Goal: Task Accomplishment & Management: Use online tool/utility

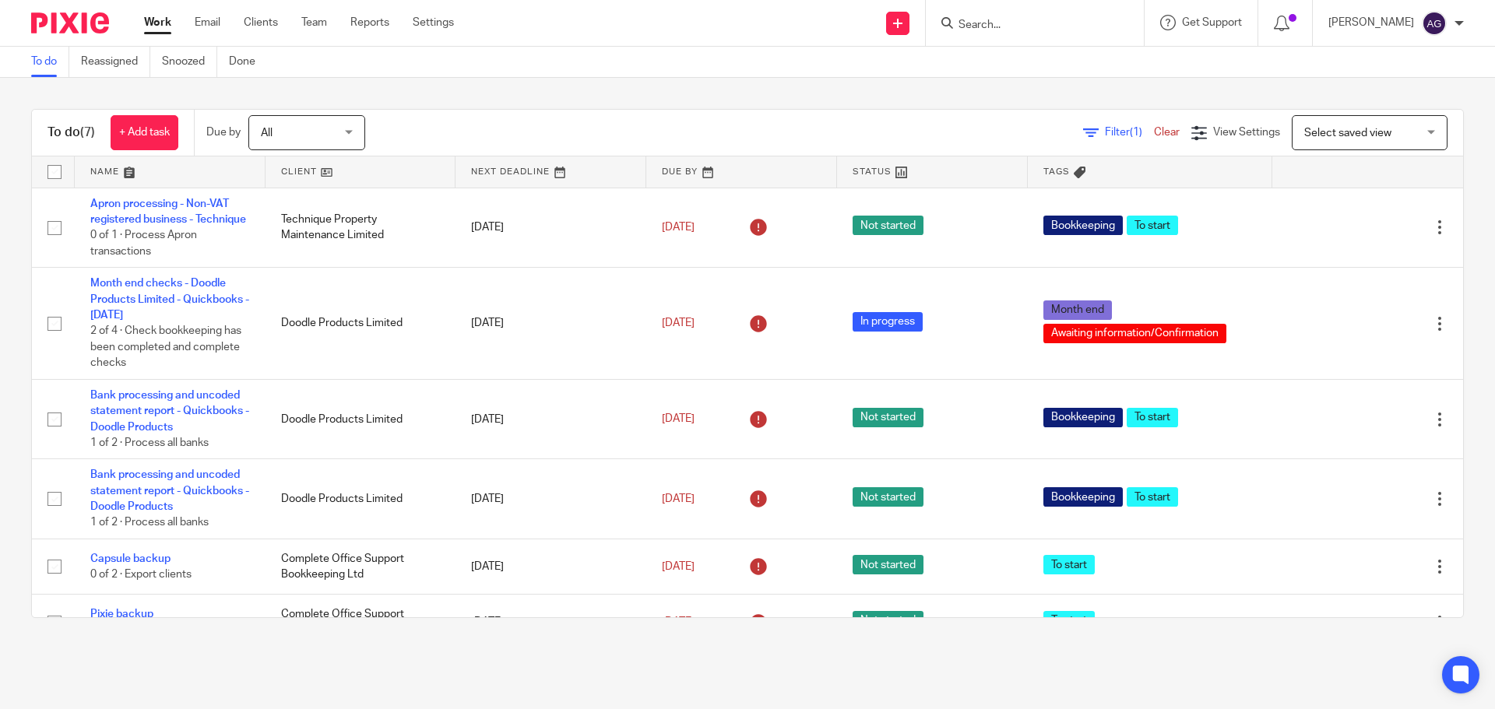
click at [1039, 34] on div at bounding box center [1035, 23] width 218 height 46
click at [1039, 19] on input "Search" at bounding box center [1027, 26] width 140 height 14
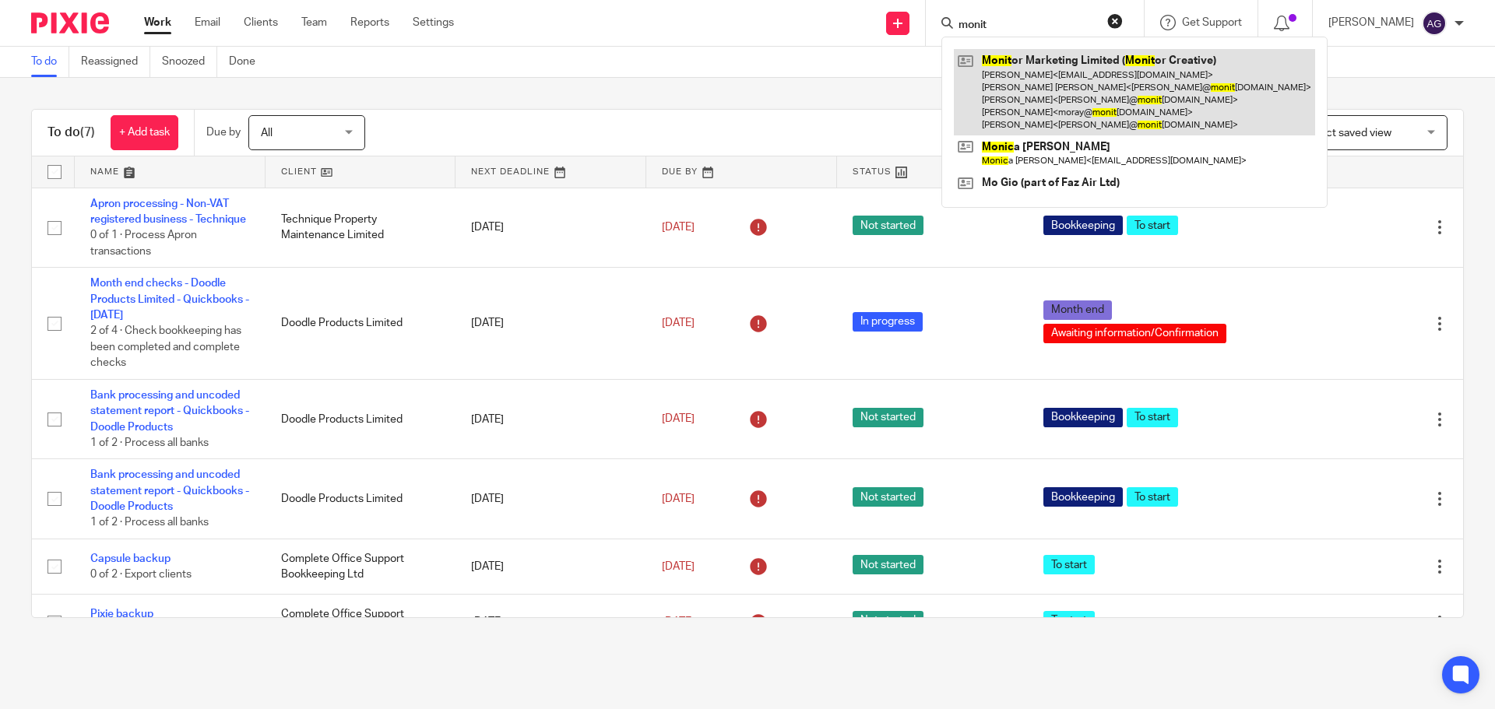
type input "monit"
click at [1078, 99] on link at bounding box center [1134, 92] width 361 height 86
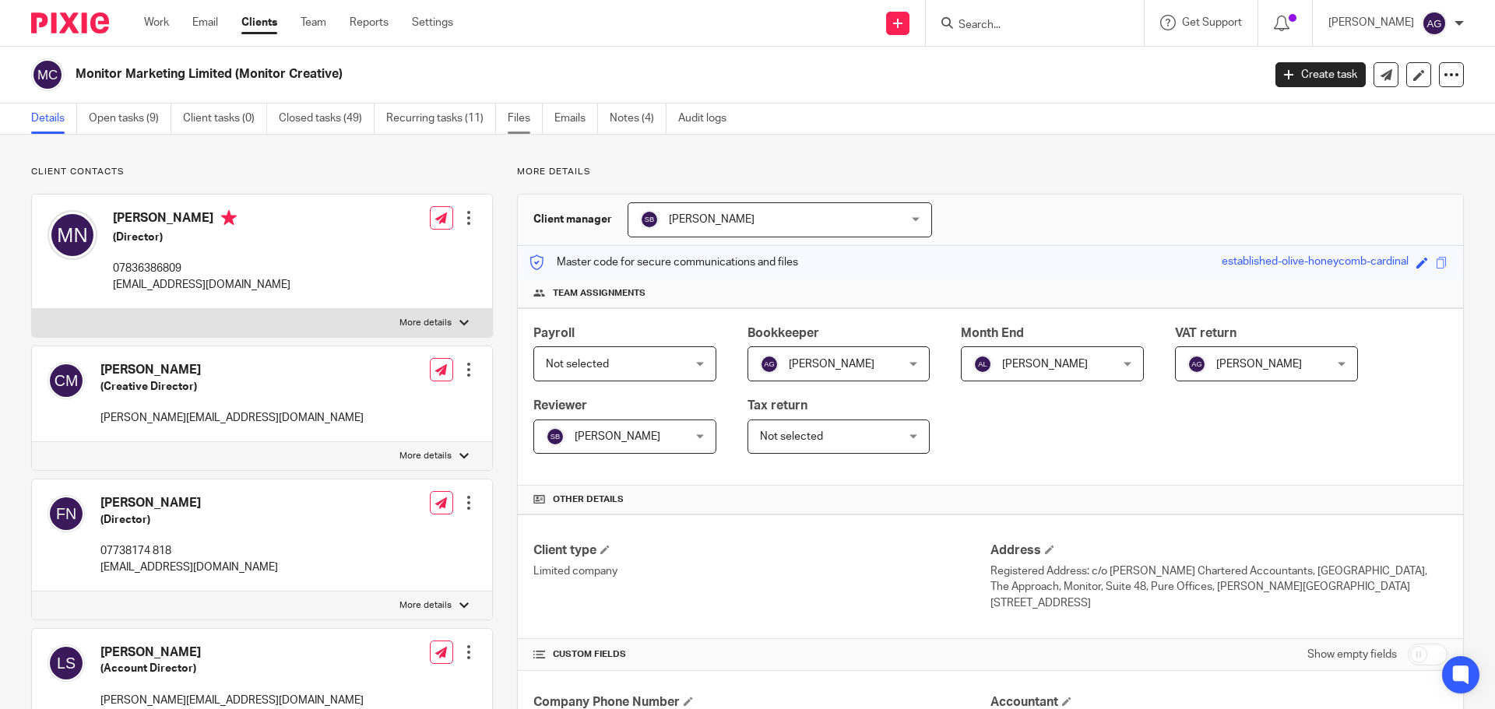
click at [526, 114] on link "Files" at bounding box center [525, 119] width 35 height 30
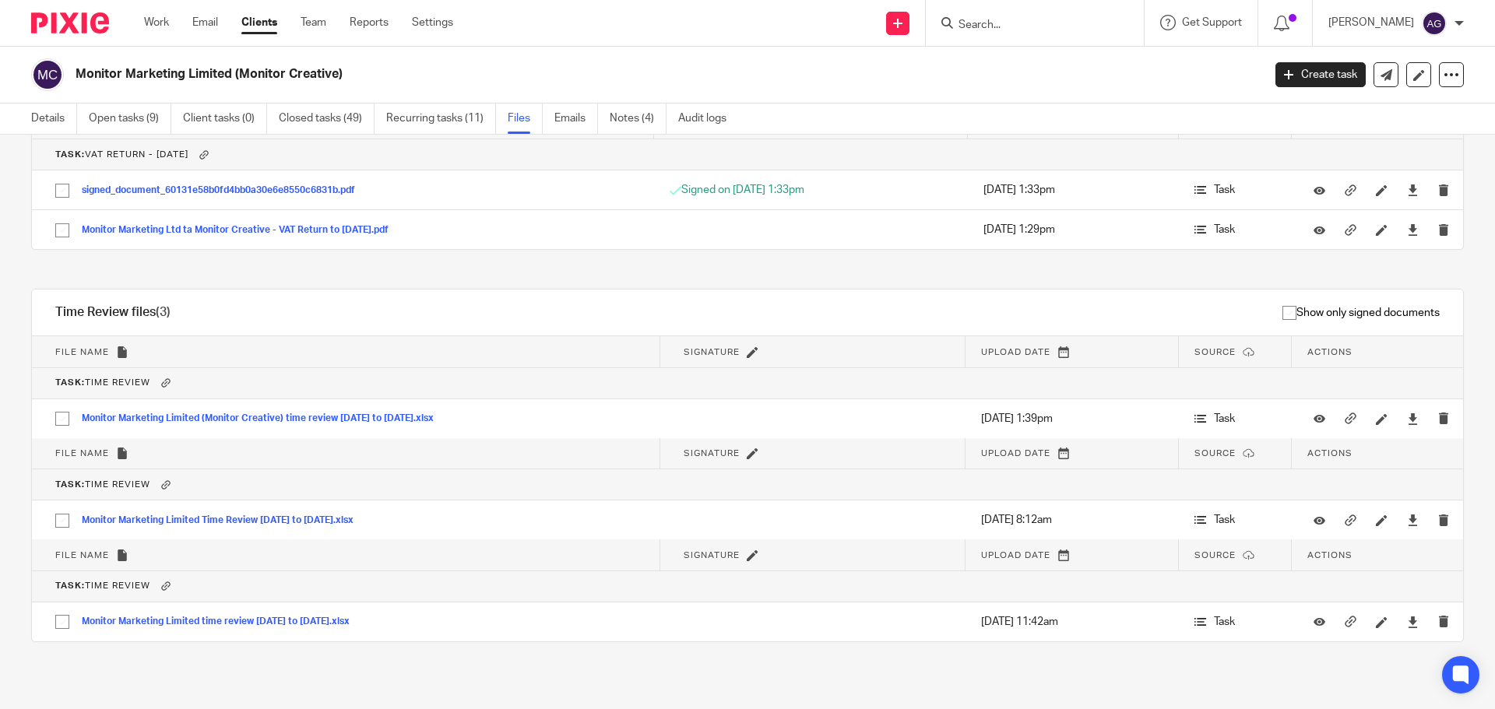
scroll to position [1134, 0]
click at [37, 117] on link "Details" at bounding box center [54, 119] width 46 height 30
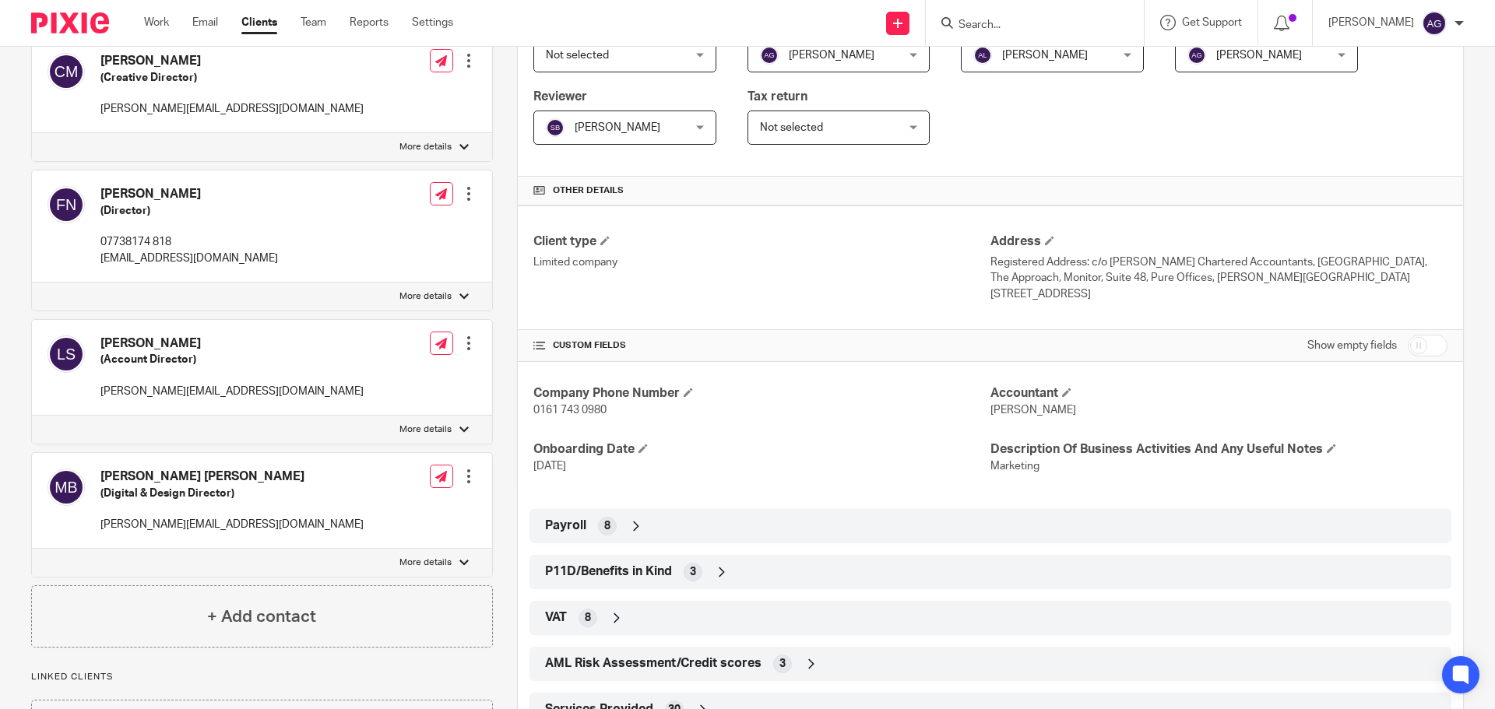
scroll to position [477, 0]
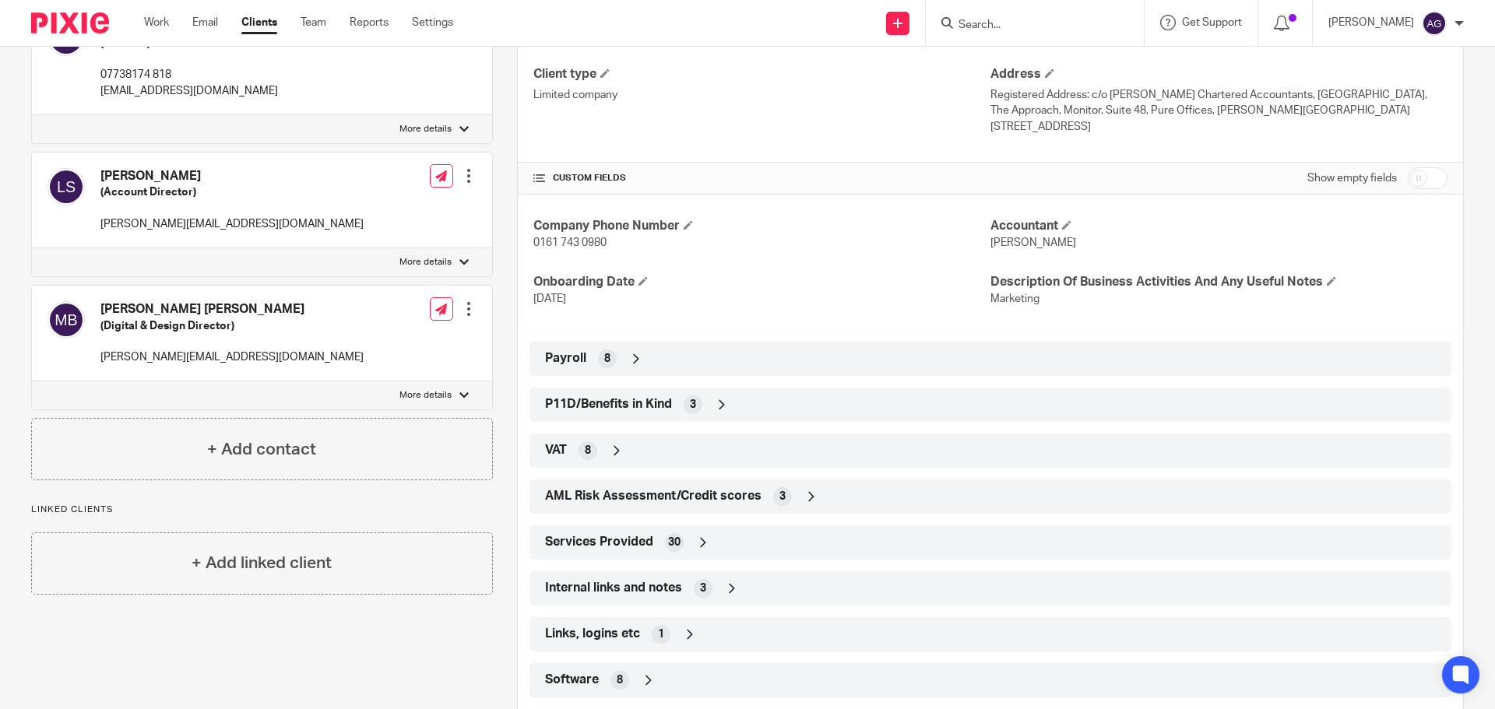
click at [584, 588] on span "Internal links and notes" at bounding box center [613, 588] width 137 height 16
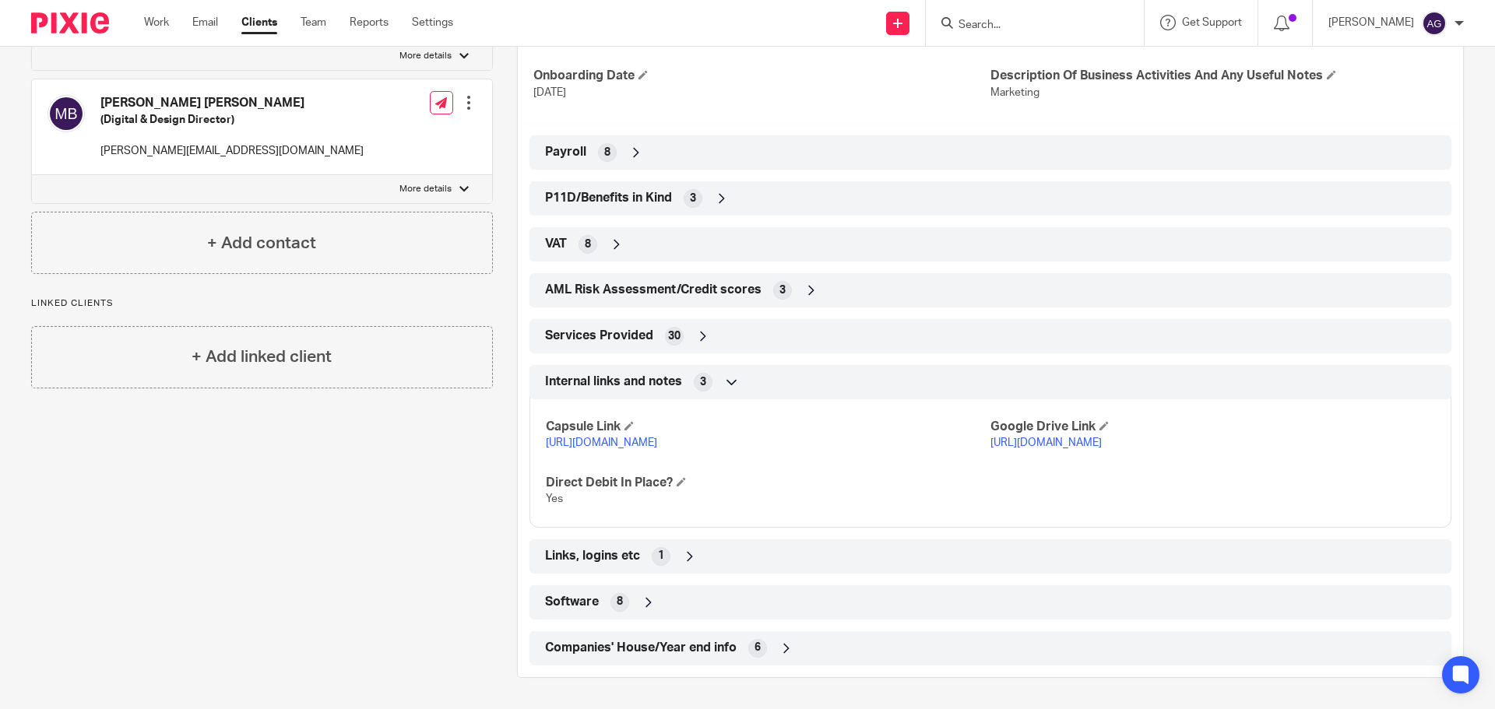
scroll to position [698, 0]
click at [600, 556] on span "Links, logins etc" at bounding box center [592, 556] width 95 height 16
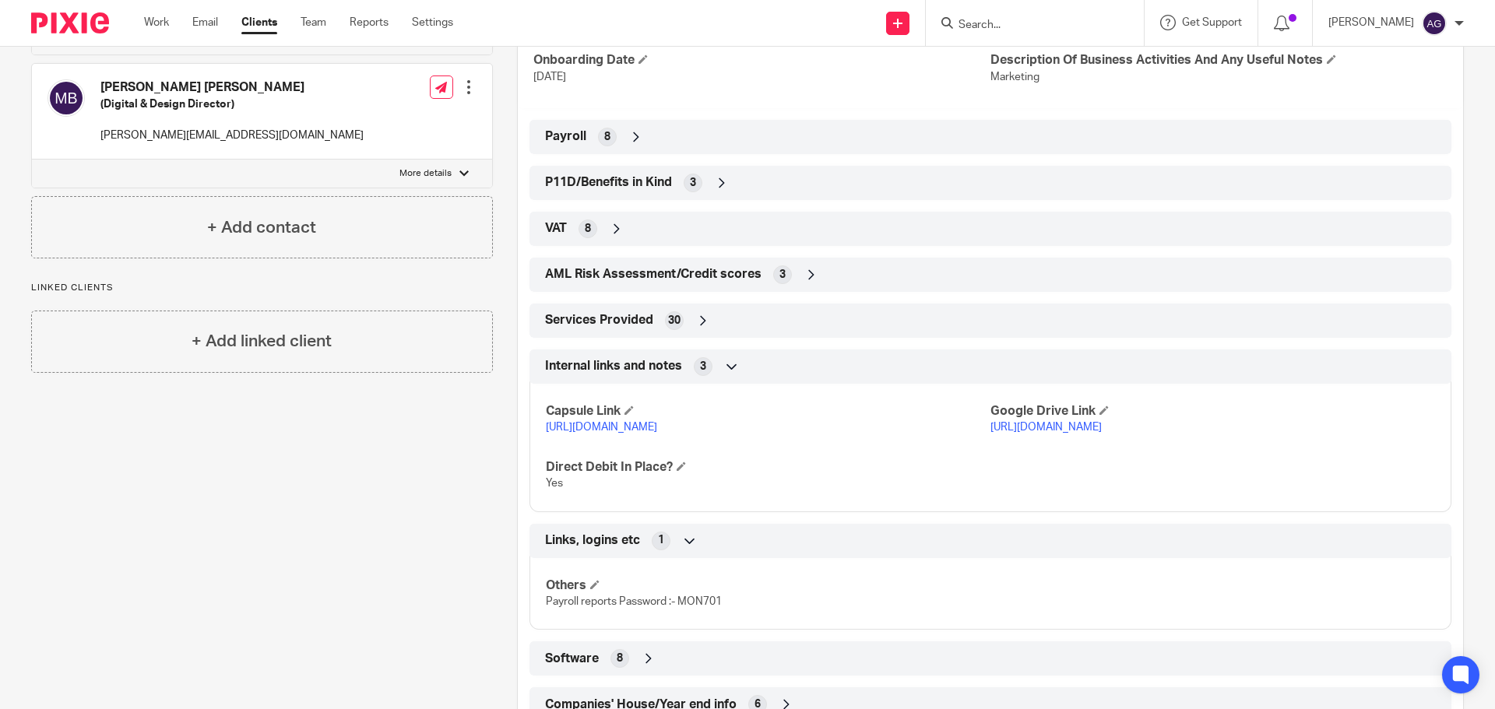
click at [600, 549] on span "Links, logins etc" at bounding box center [592, 541] width 95 height 16
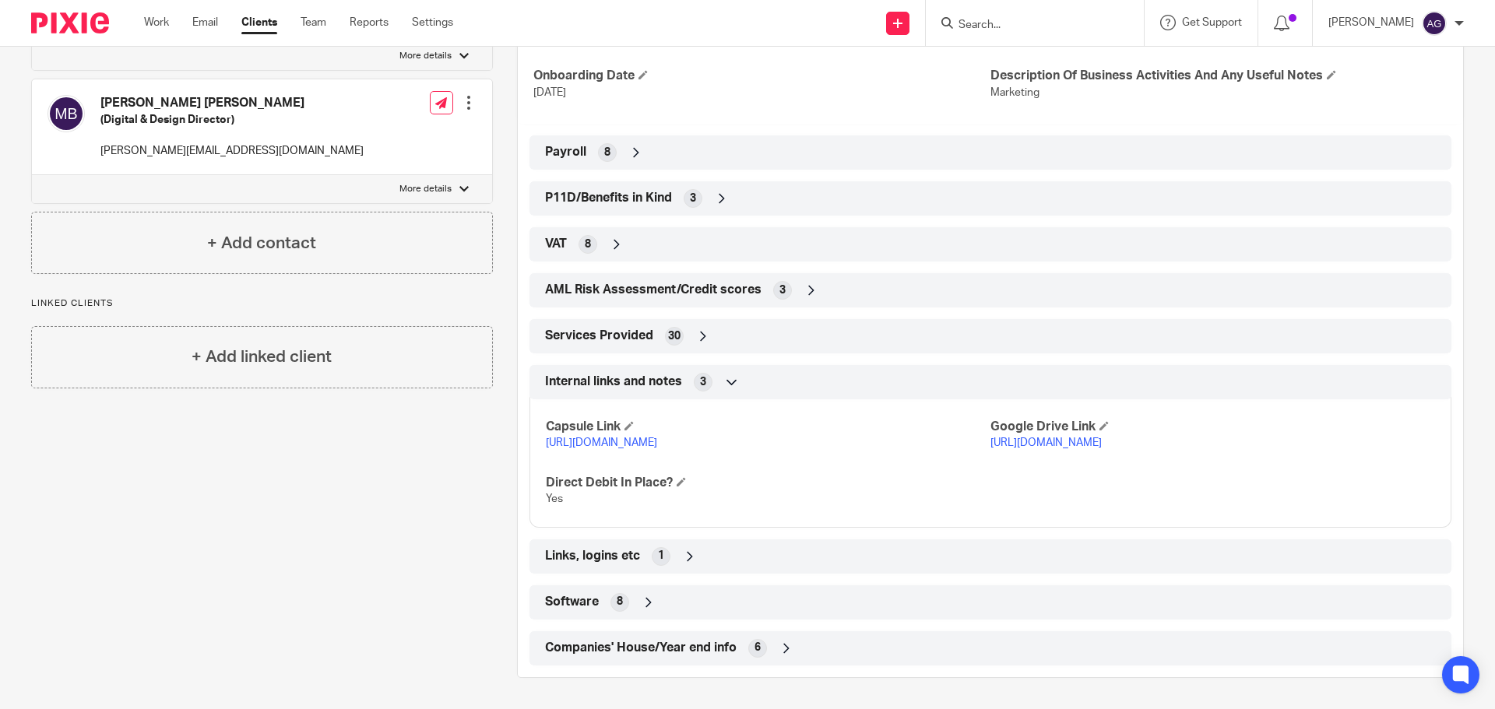
click at [584, 596] on span "Software" at bounding box center [572, 602] width 54 height 16
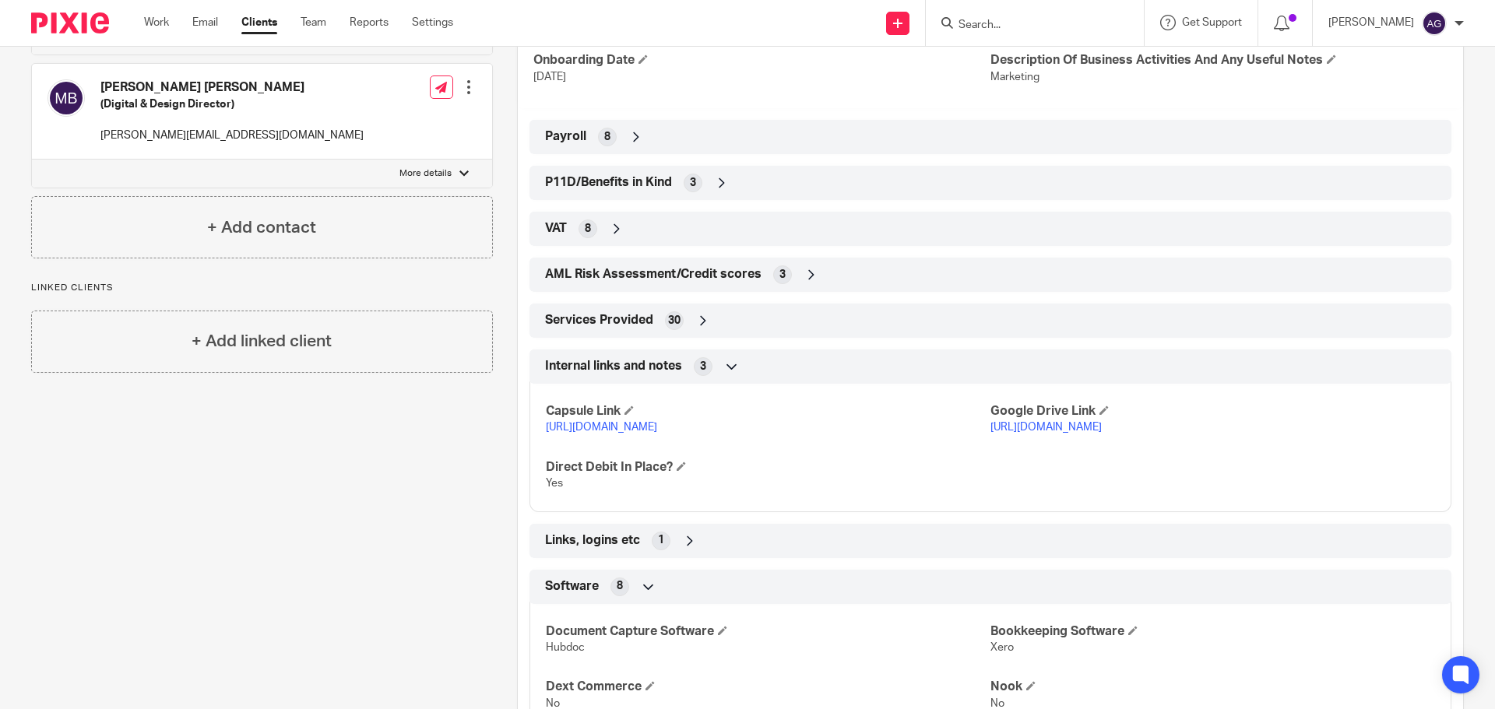
click at [584, 595] on span "Software" at bounding box center [572, 587] width 54 height 16
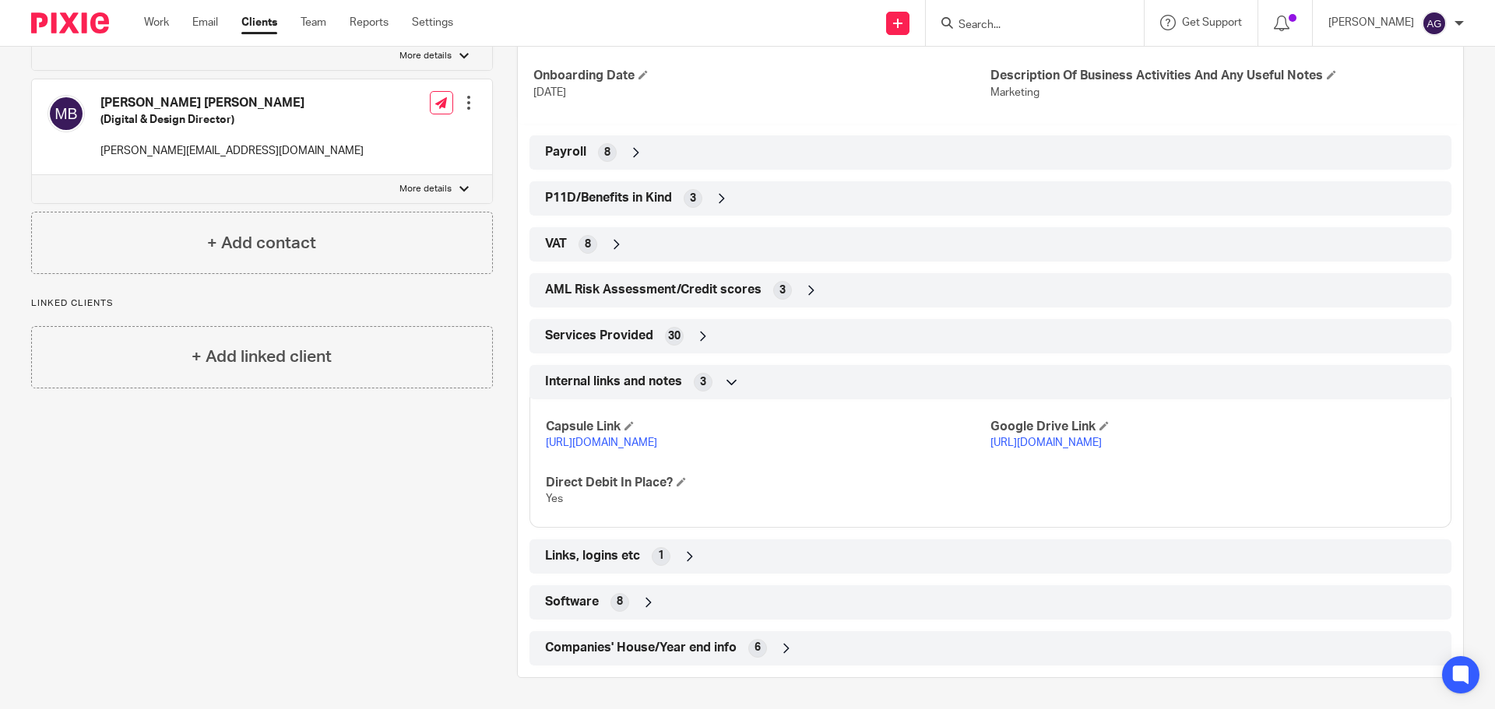
click at [571, 649] on span "Companies' House/Year end info" at bounding box center [641, 648] width 192 height 16
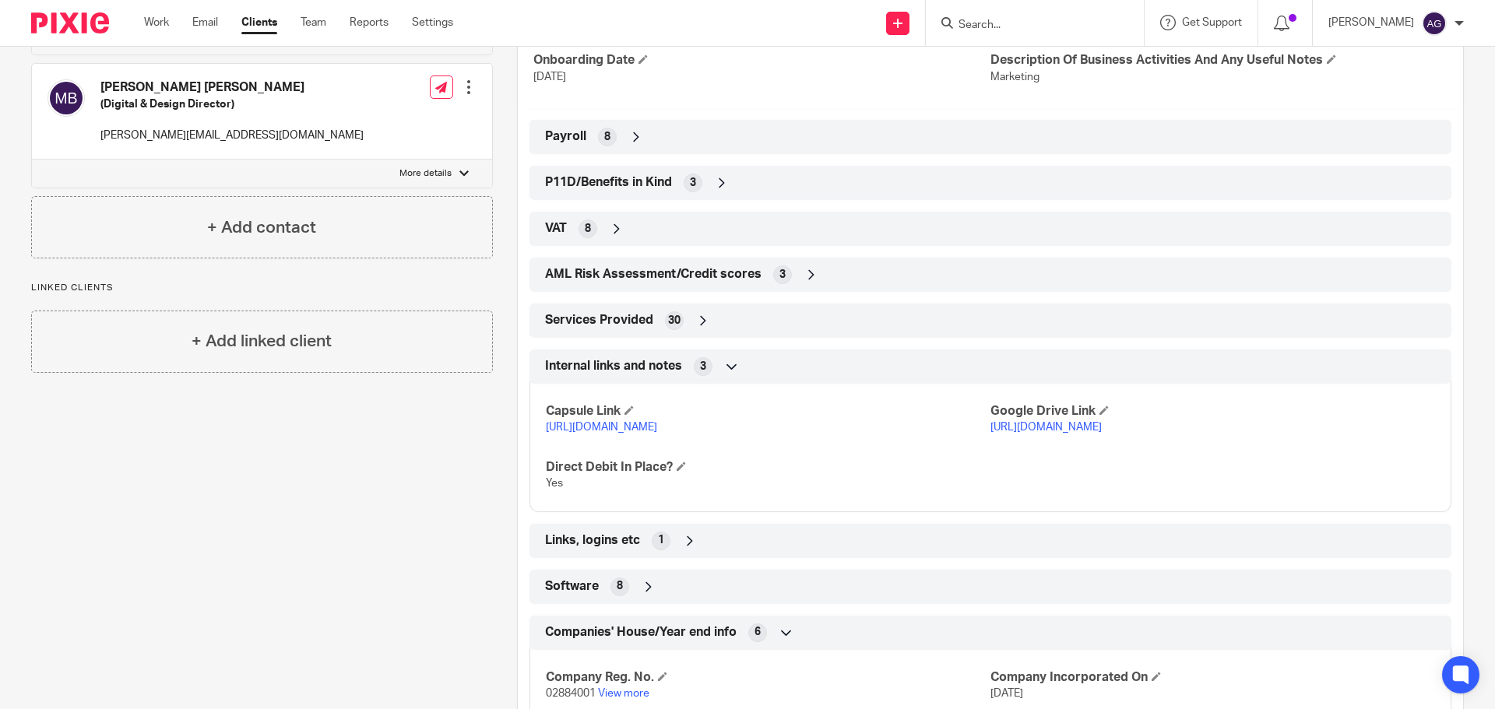
click at [571, 641] on span "Companies' House/Year end info" at bounding box center [641, 632] width 192 height 16
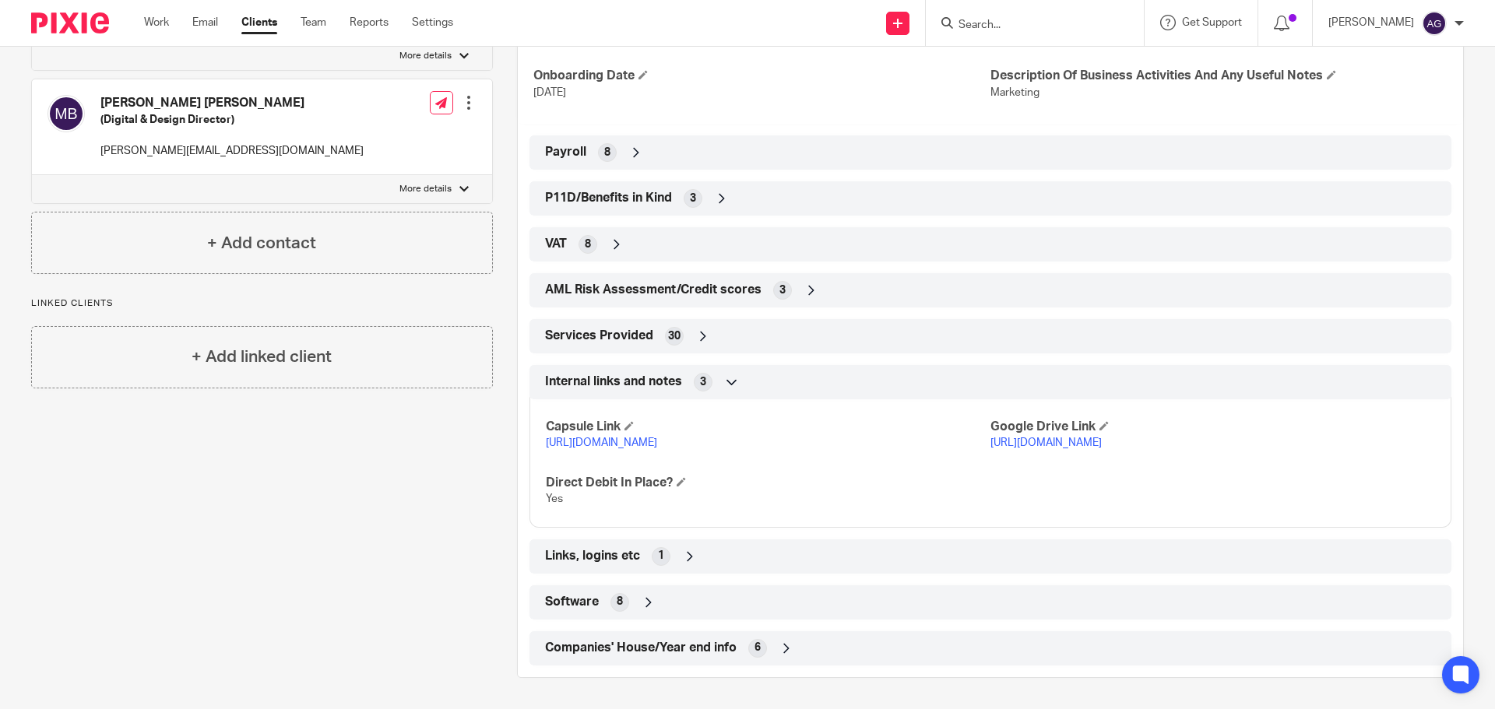
click at [603, 328] on span "Services Provided" at bounding box center [599, 336] width 108 height 16
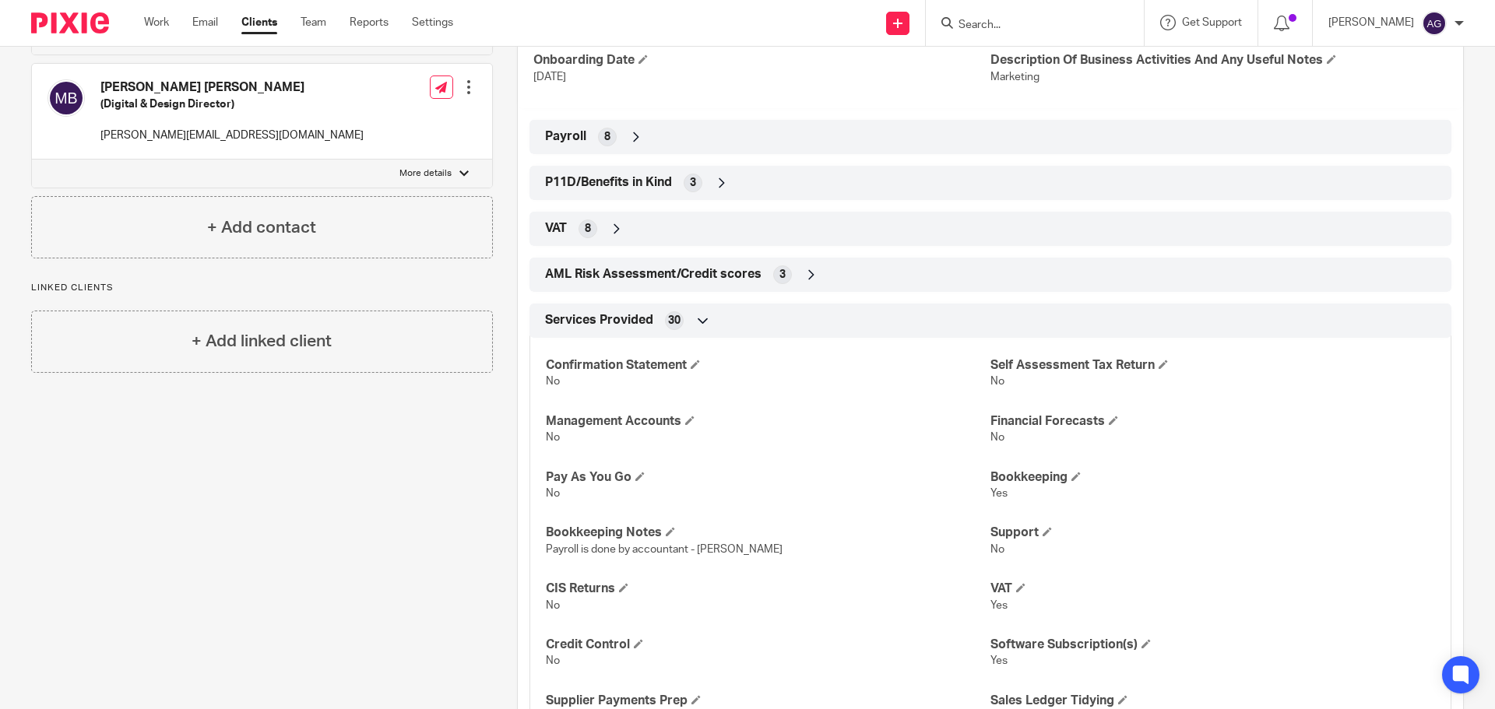
click at [603, 314] on span "Services Provided" at bounding box center [599, 320] width 108 height 16
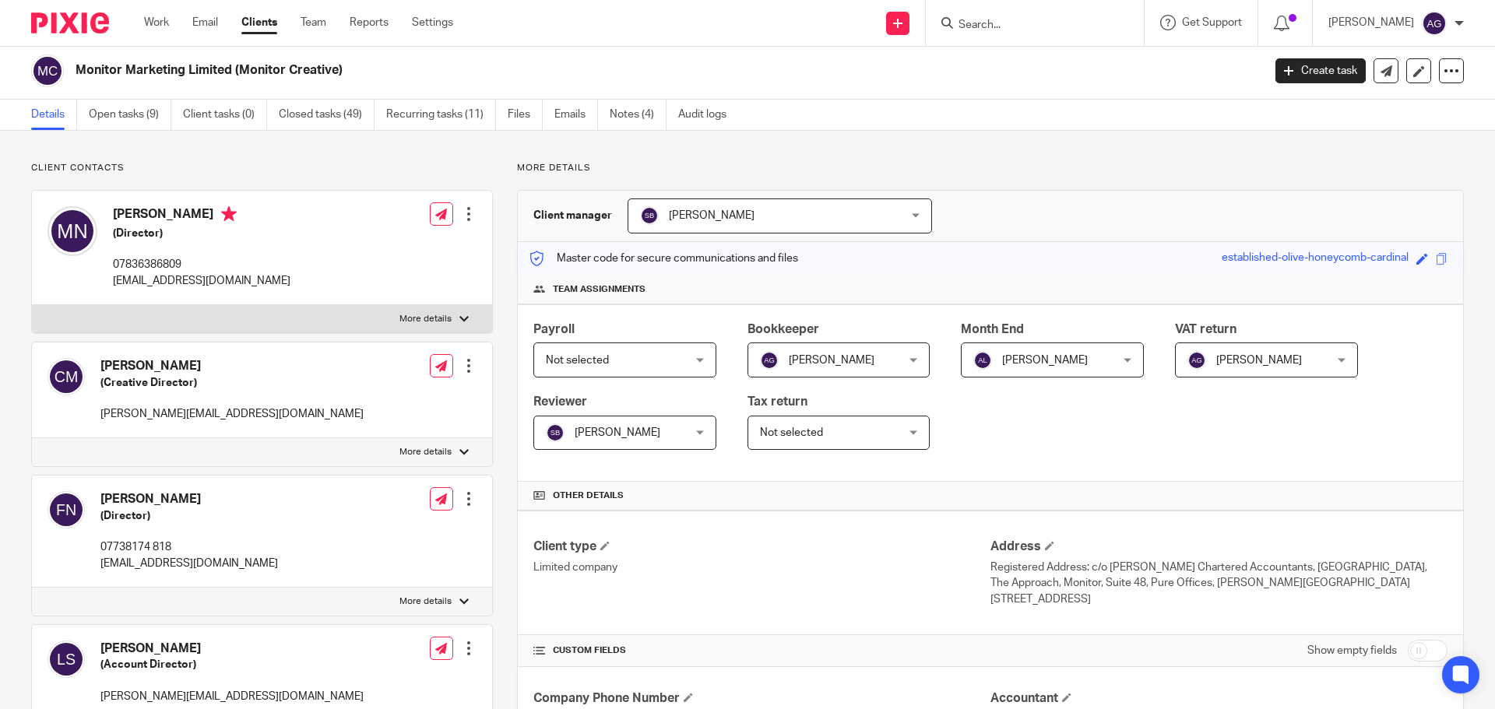
scroll to position [0, 0]
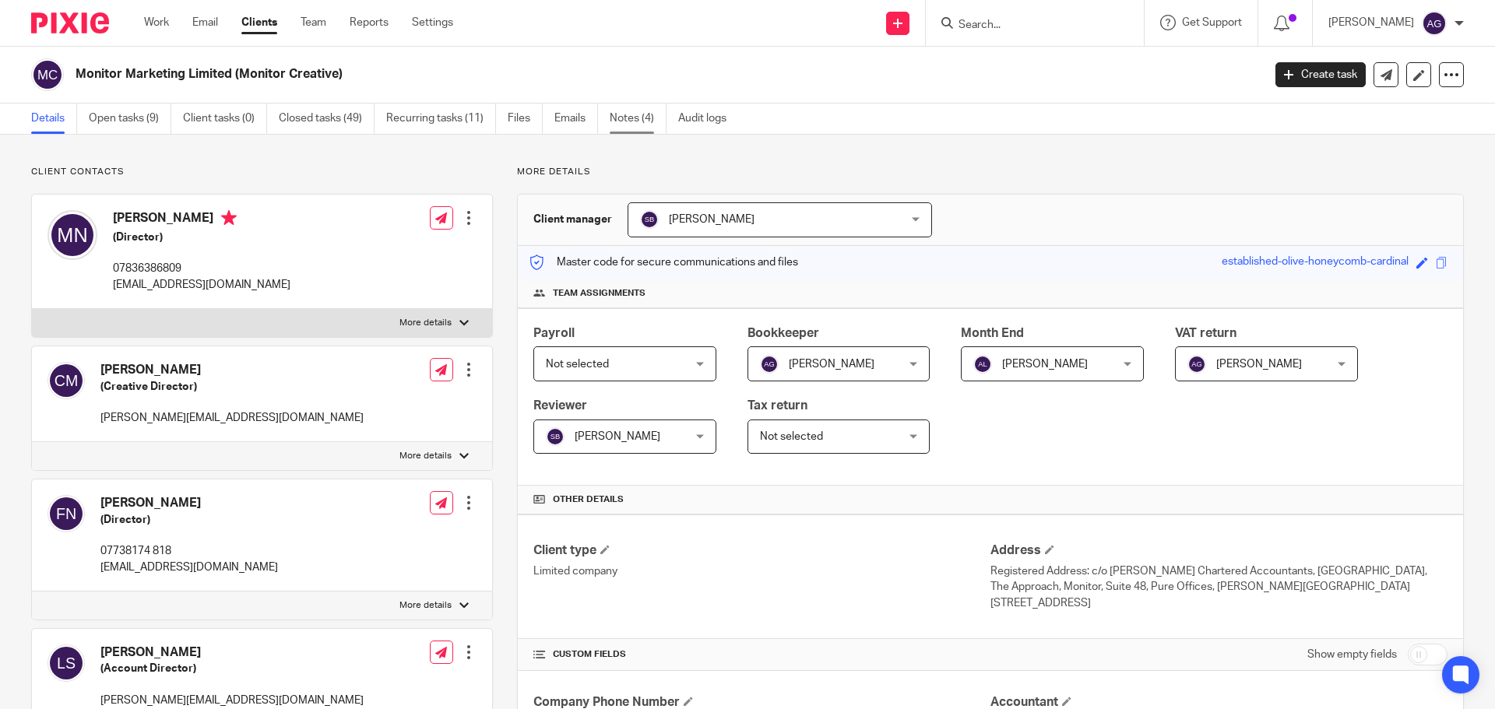
click at [638, 123] on link "Notes (4)" at bounding box center [638, 119] width 57 height 30
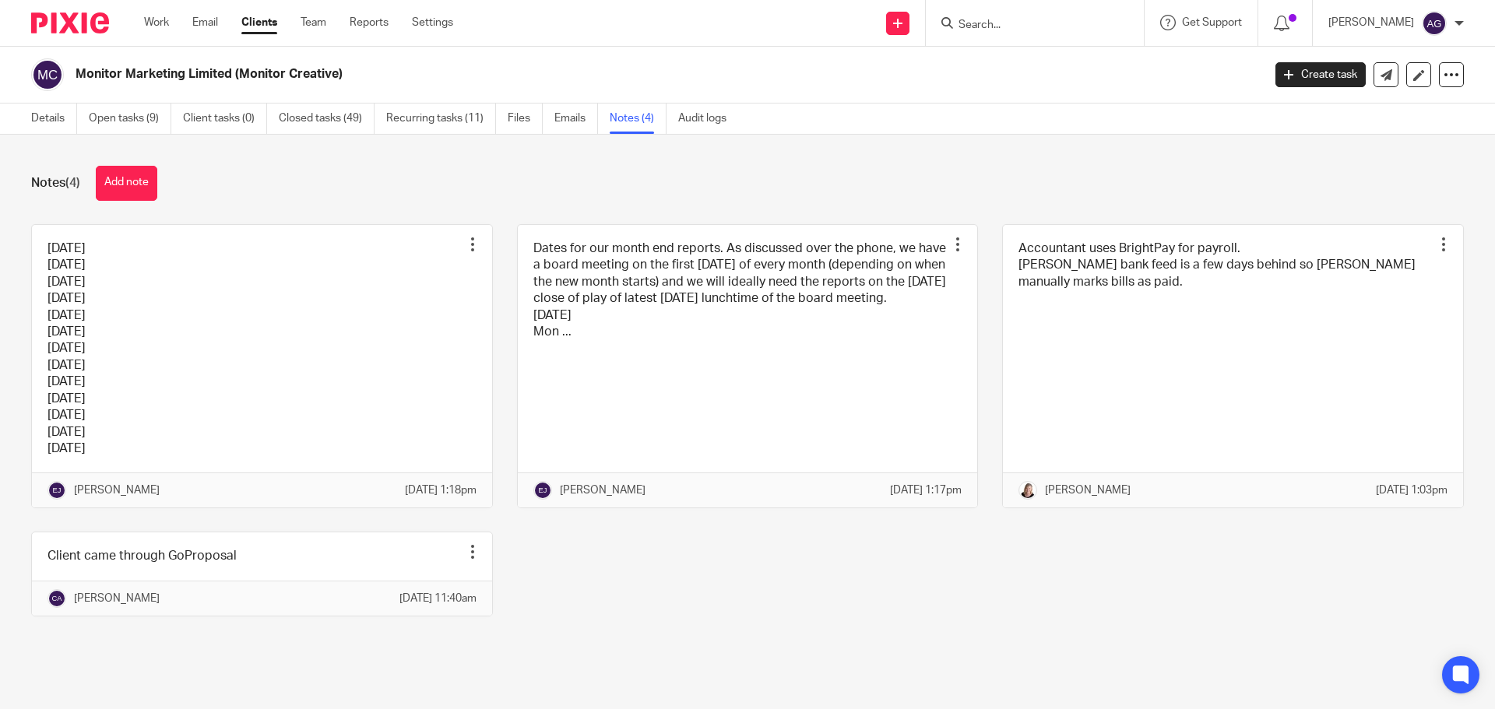
click at [54, 19] on img at bounding box center [70, 22] width 78 height 21
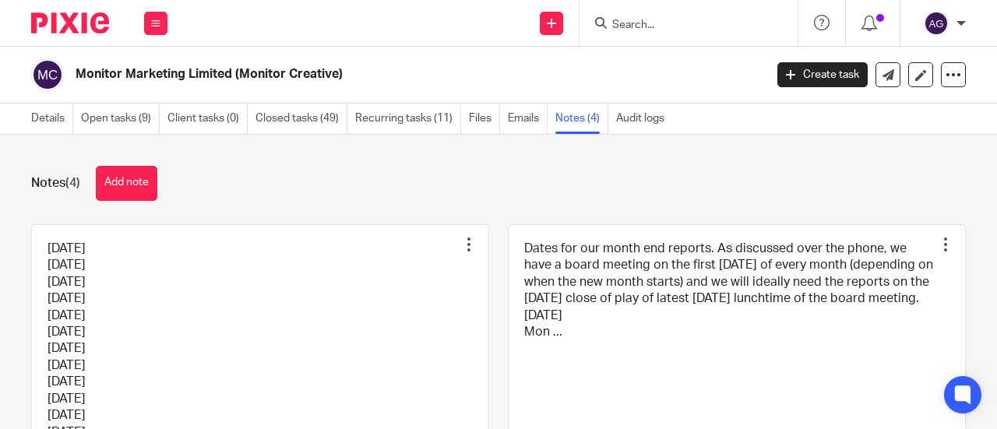
click at [56, 15] on img at bounding box center [70, 22] width 78 height 21
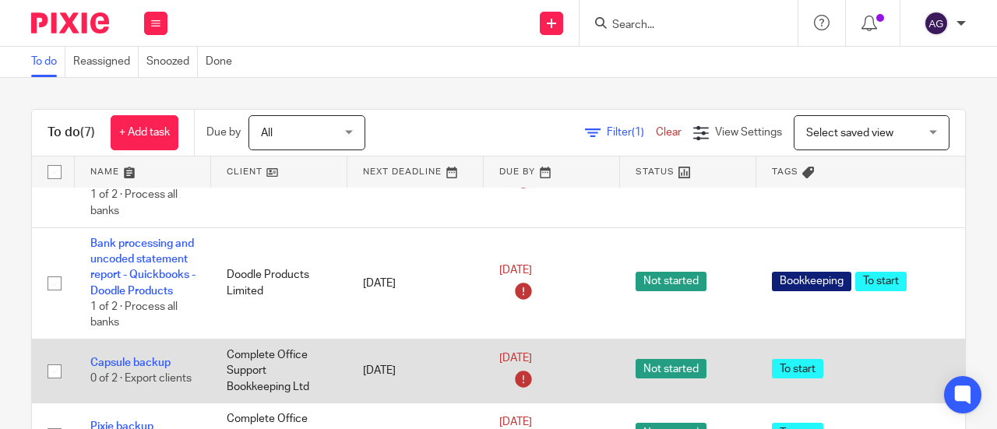
scroll to position [389, 0]
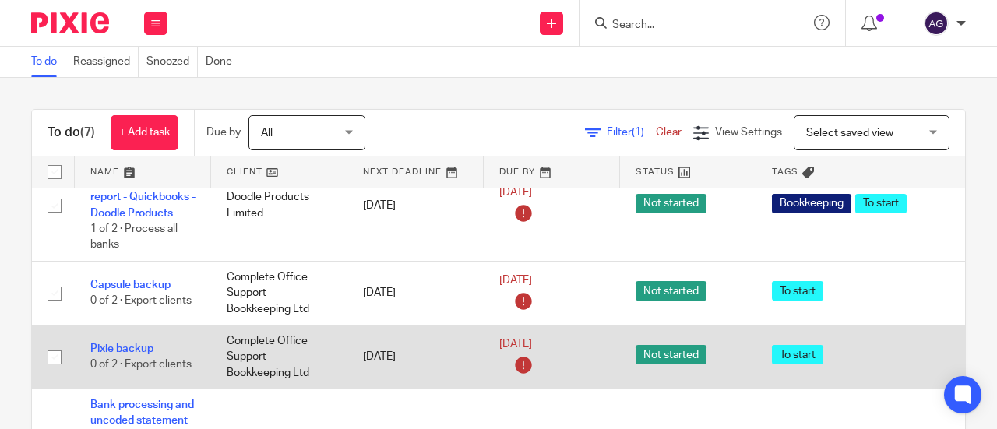
click at [137, 354] on link "Pixie backup" at bounding box center [121, 348] width 63 height 11
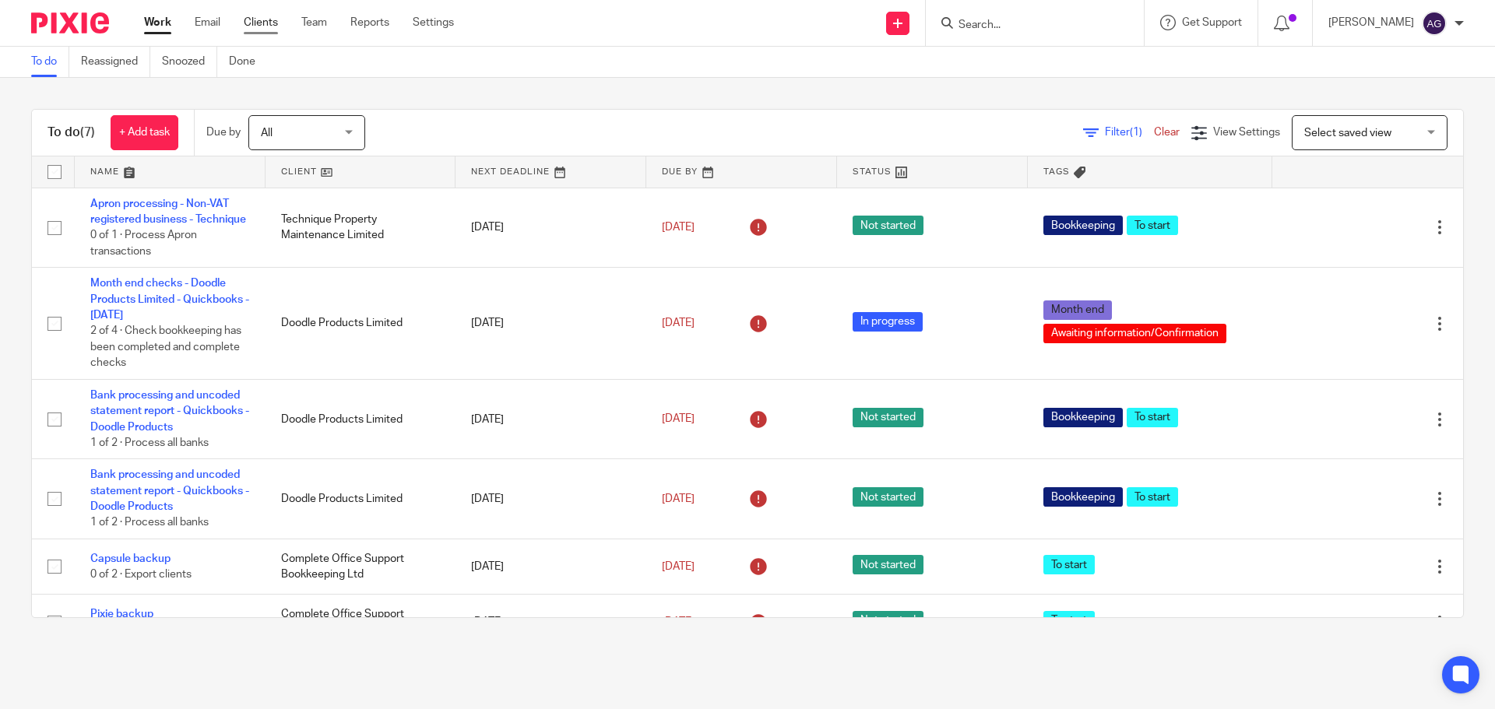
click at [263, 27] on link "Clients" at bounding box center [261, 23] width 34 height 16
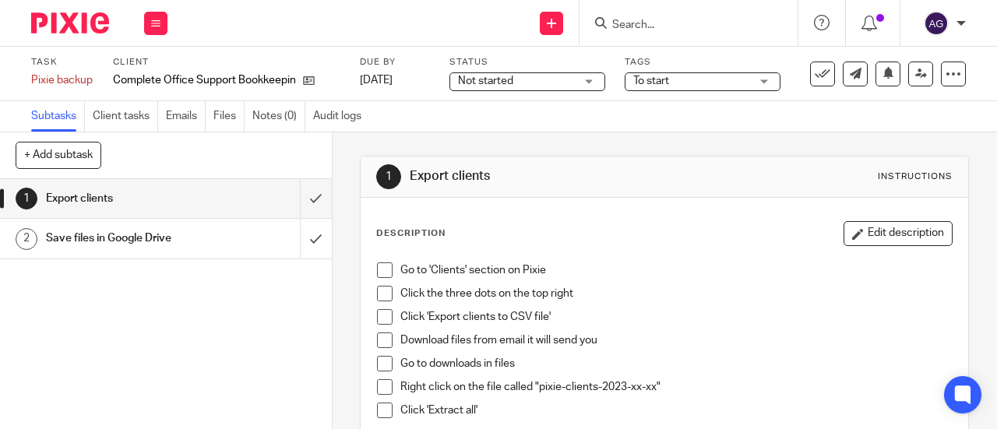
drag, startPoint x: 382, startPoint y: 270, endPoint x: 387, endPoint y: 285, distance: 15.8
click at [382, 270] on span at bounding box center [385, 270] width 16 height 16
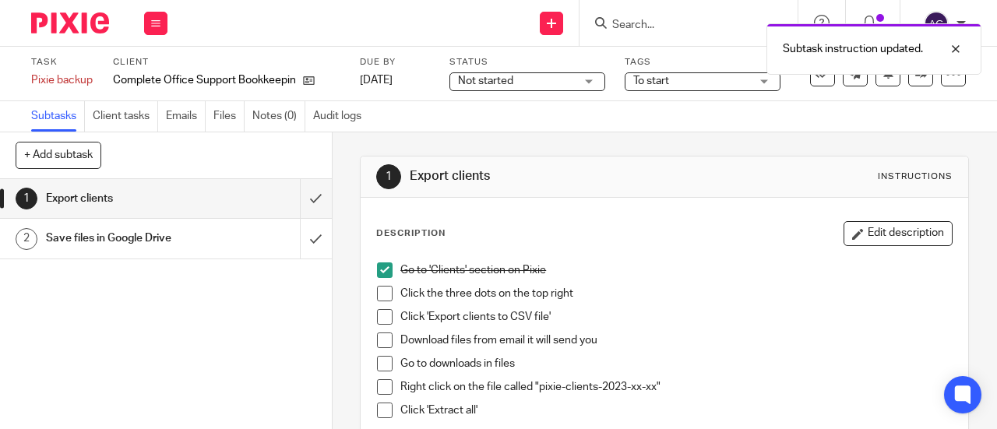
click at [389, 296] on li "Click the three dots on the top right" at bounding box center [664, 297] width 575 height 23
click at [380, 295] on span at bounding box center [385, 294] width 16 height 16
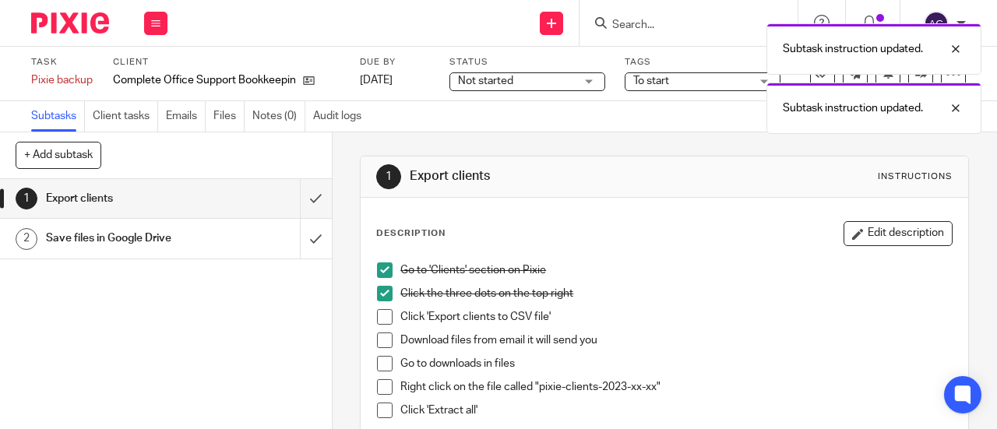
click at [381, 316] on span at bounding box center [385, 317] width 16 height 16
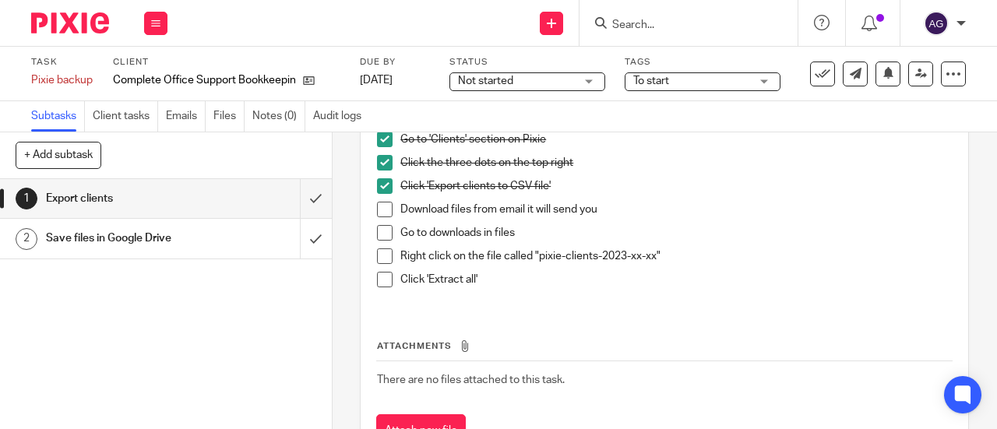
scroll to position [156, 0]
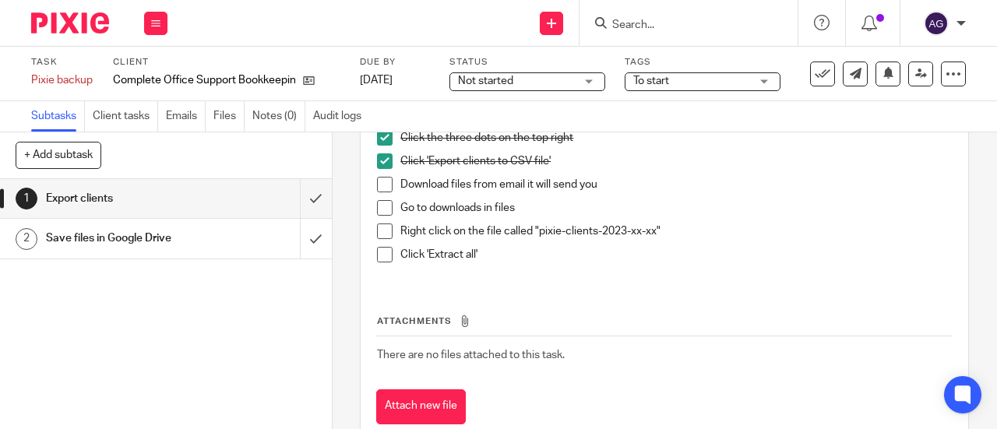
click at [386, 186] on span at bounding box center [385, 185] width 16 height 16
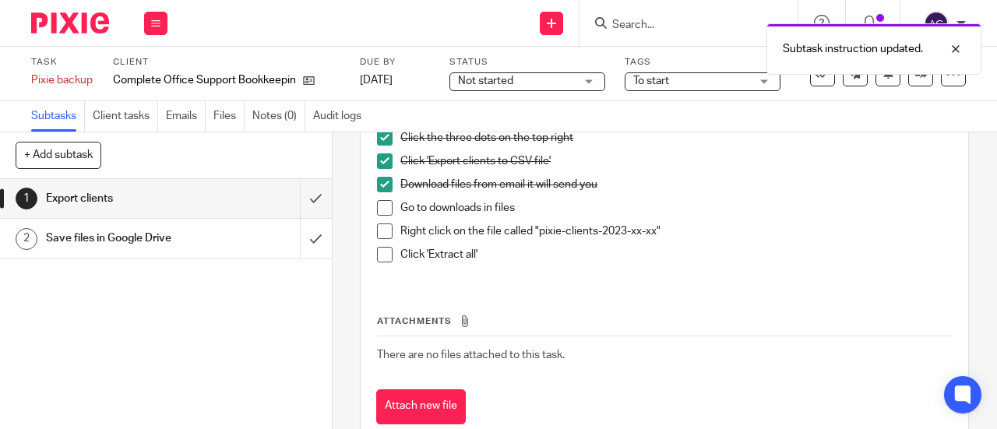
click at [377, 209] on span at bounding box center [385, 208] width 16 height 16
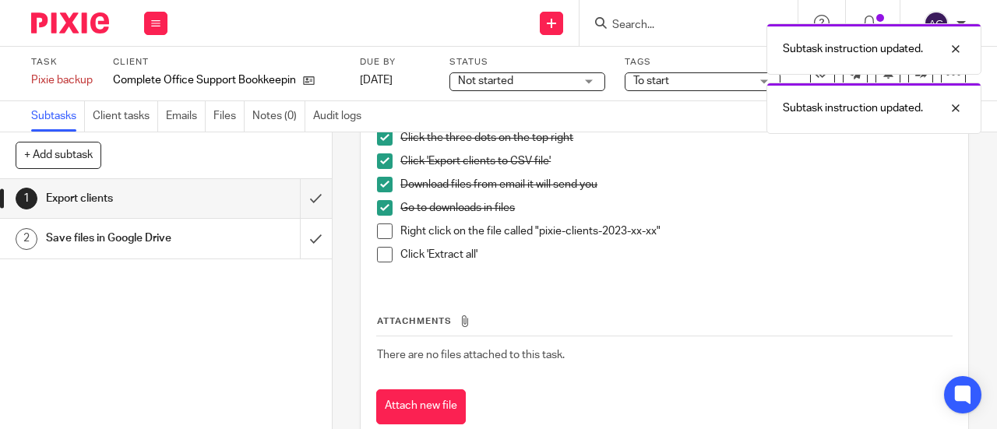
click at [381, 230] on span at bounding box center [385, 231] width 16 height 16
click at [382, 257] on span at bounding box center [385, 255] width 16 height 16
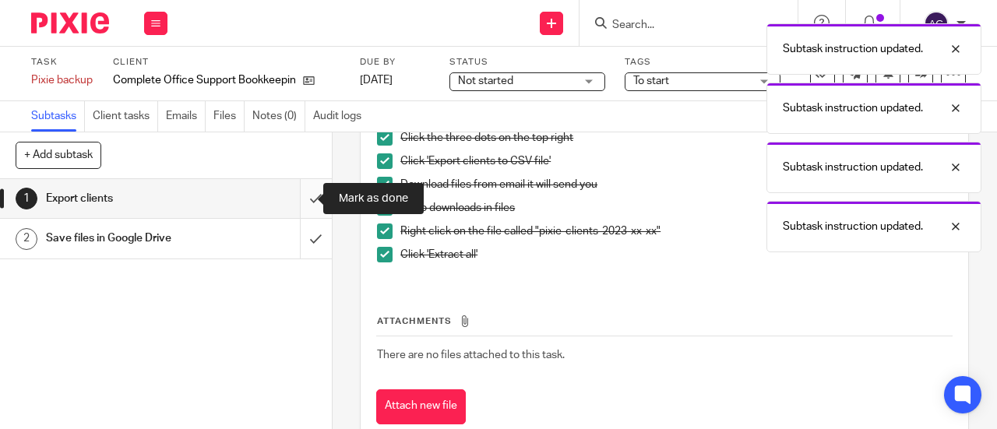
click at [306, 201] on input "submit" at bounding box center [166, 198] width 332 height 39
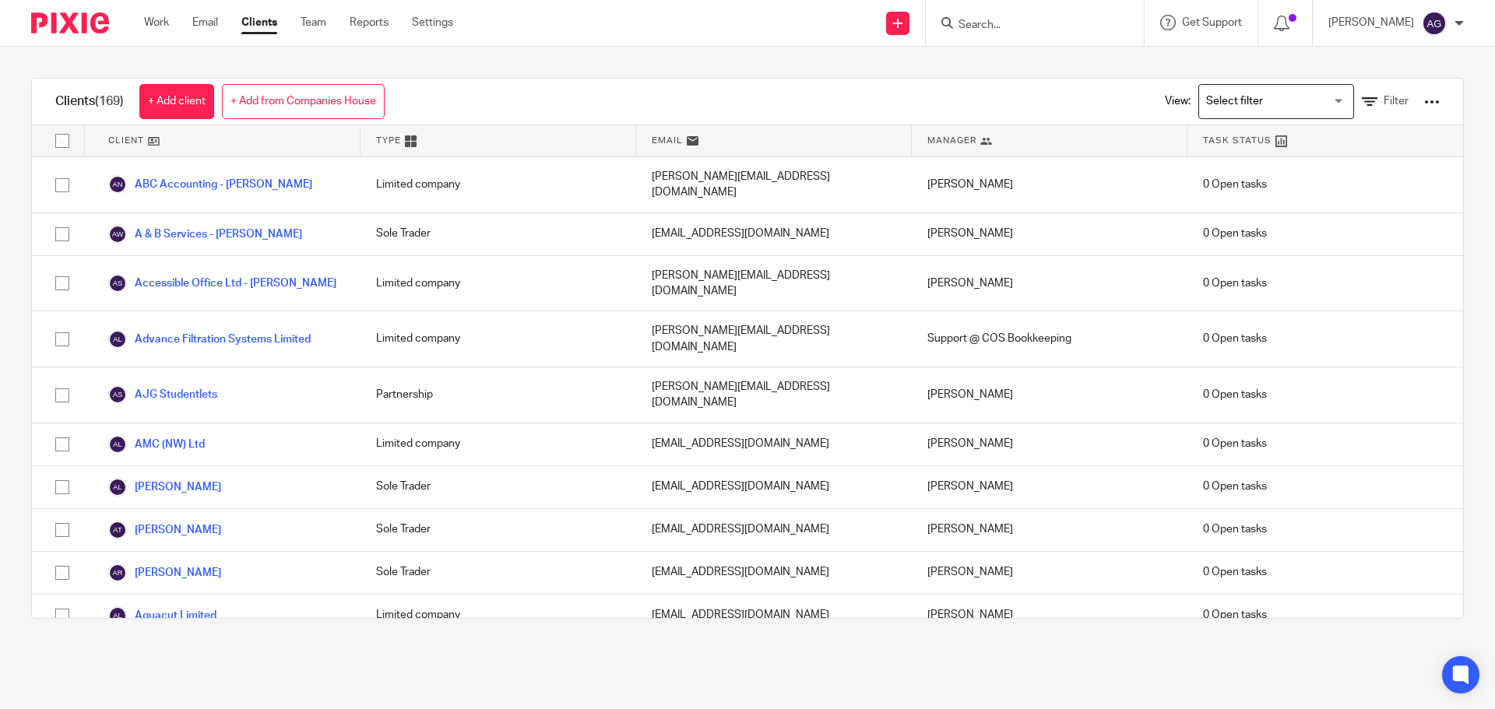
click at [1424, 103] on div at bounding box center [1432, 102] width 16 height 16
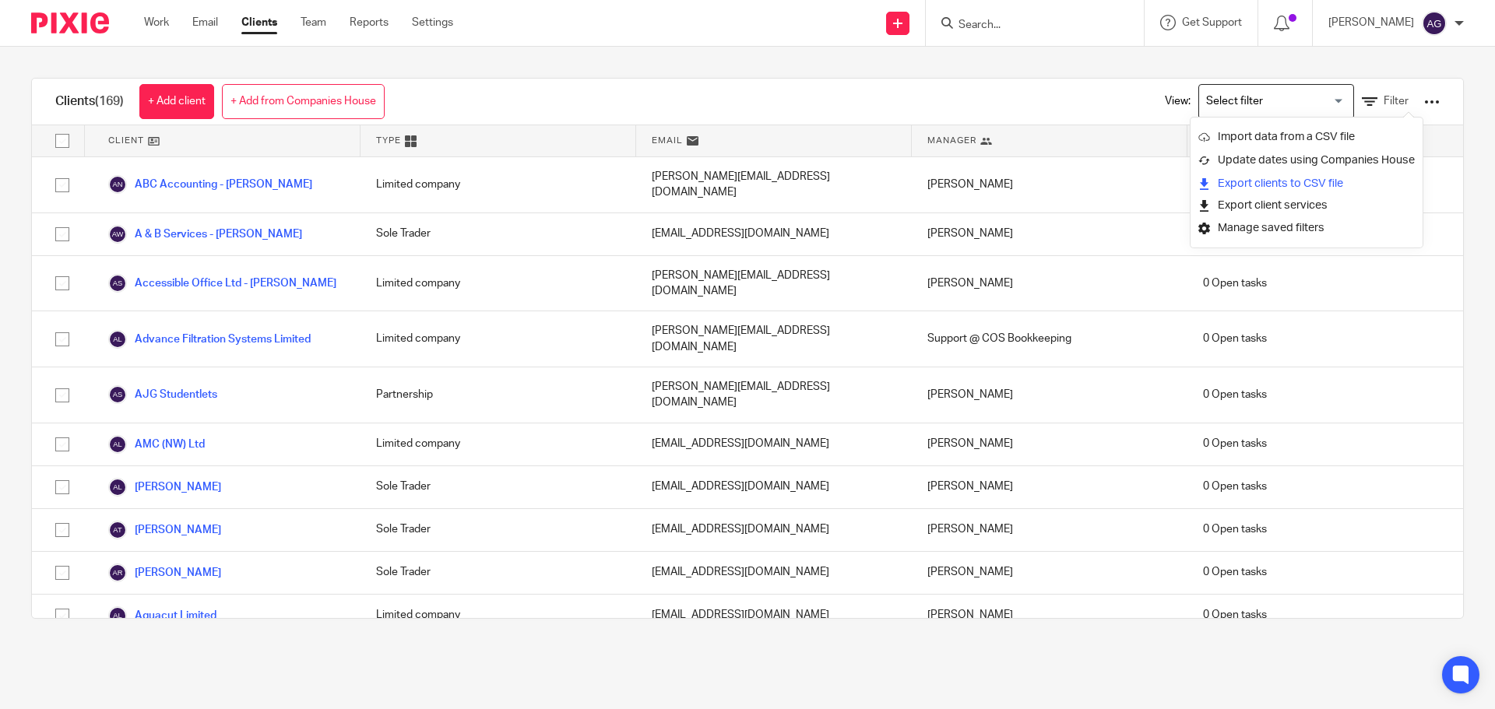
click at [1322, 186] on link "Export clients to CSV file" at bounding box center [1306, 183] width 216 height 23
click at [1015, 89] on div "Clients (169) + Add client + Add from Companies House View: Loading... Filter" at bounding box center [747, 102] width 1431 height 47
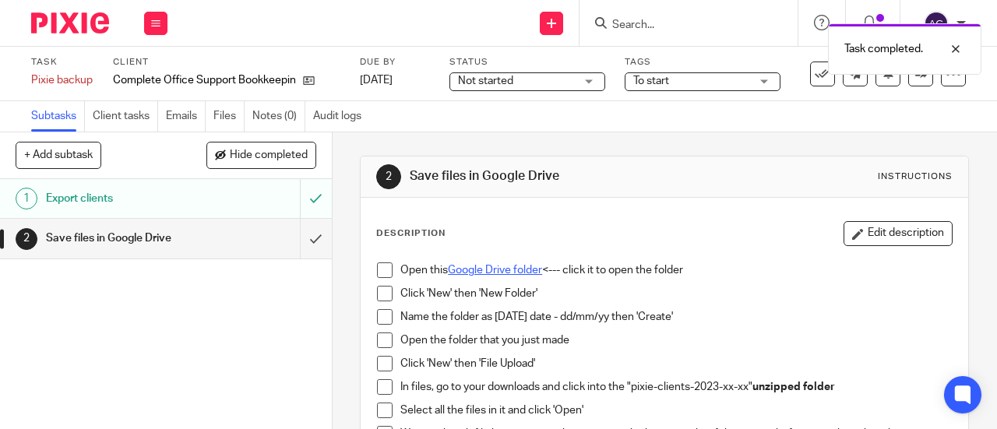
click at [466, 277] on div "Open this Google Drive folder <--- click it to open the folder" at bounding box center [675, 273] width 551 height 23
click at [466, 269] on link "Google Drive folder" at bounding box center [495, 270] width 94 height 11
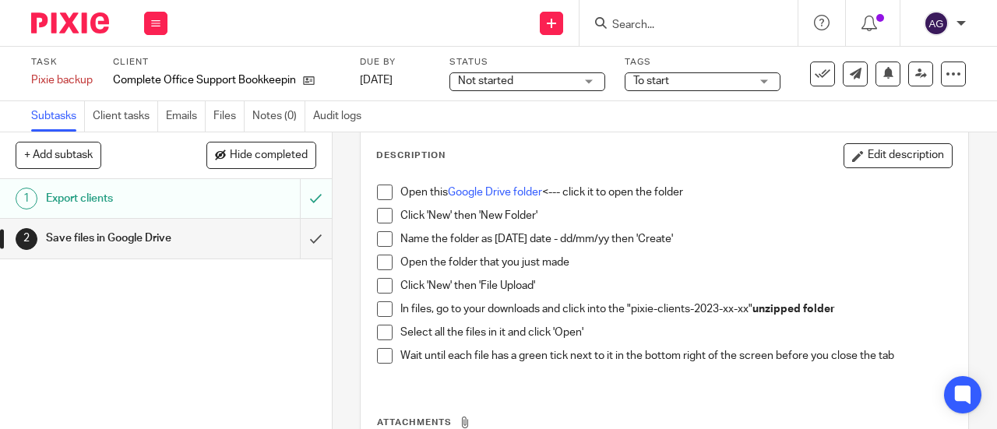
click at [380, 189] on span at bounding box center [385, 193] width 16 height 16
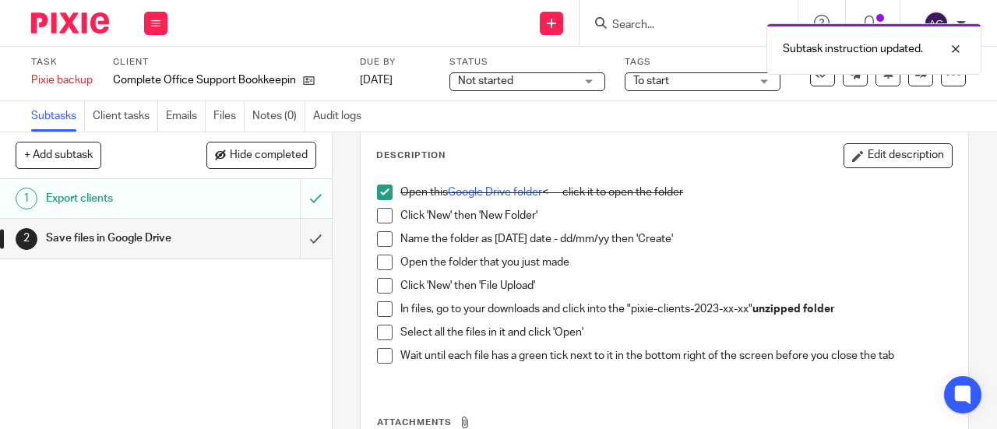
click at [382, 208] on span at bounding box center [385, 216] width 16 height 16
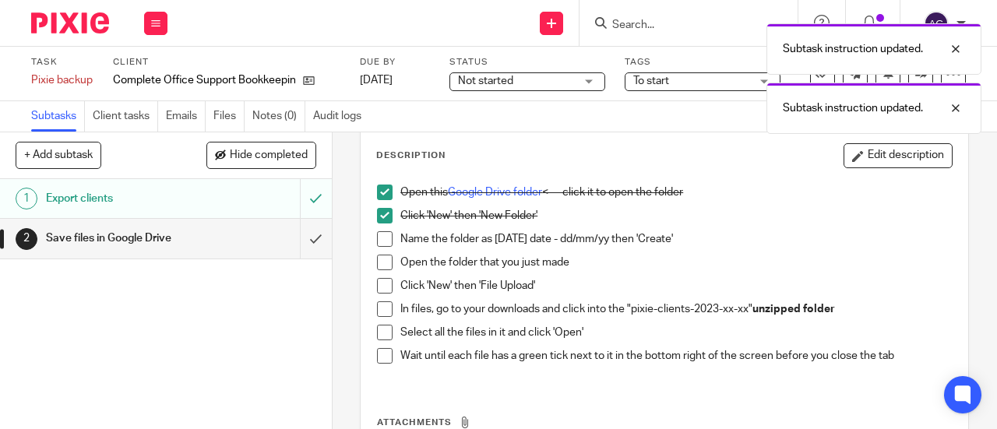
click at [377, 241] on span at bounding box center [385, 239] width 16 height 16
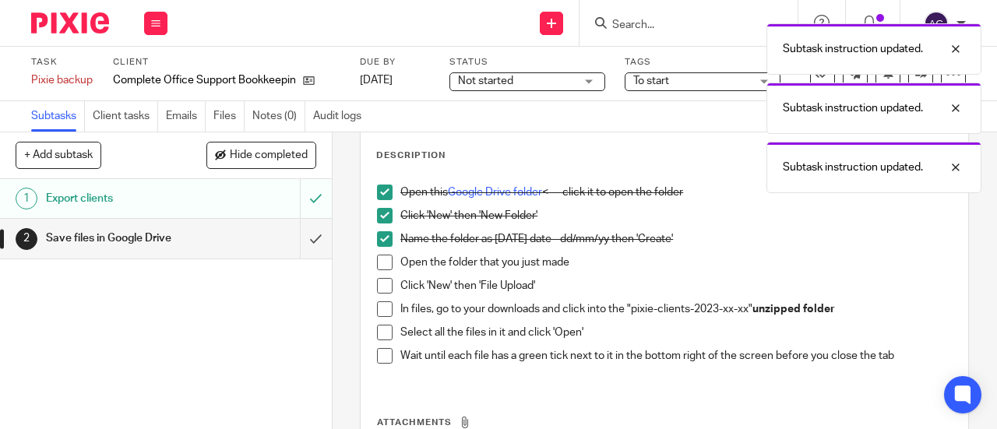
click at [378, 270] on li "Open the folder that you just made" at bounding box center [664, 266] width 575 height 23
click at [378, 261] on span at bounding box center [385, 263] width 16 height 16
drag, startPoint x: 379, startPoint y: 282, endPoint x: 378, endPoint y: 300, distance: 17.9
click at [379, 283] on span at bounding box center [385, 286] width 16 height 16
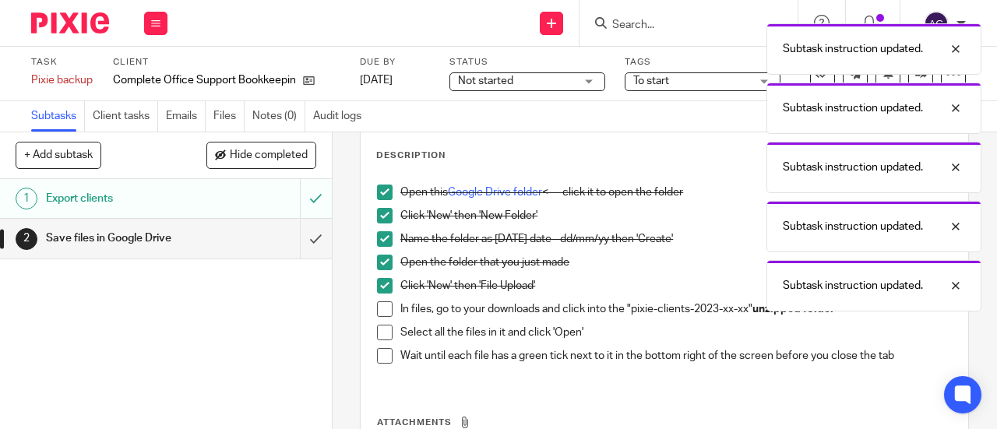
drag, startPoint x: 376, startPoint y: 307, endPoint x: 378, endPoint y: 334, distance: 27.4
click at [377, 308] on span at bounding box center [385, 309] width 16 height 16
drag, startPoint x: 378, startPoint y: 334, endPoint x: 381, endPoint y: 351, distance: 17.3
click at [378, 336] on span at bounding box center [385, 333] width 16 height 16
click at [382, 356] on span at bounding box center [385, 356] width 16 height 16
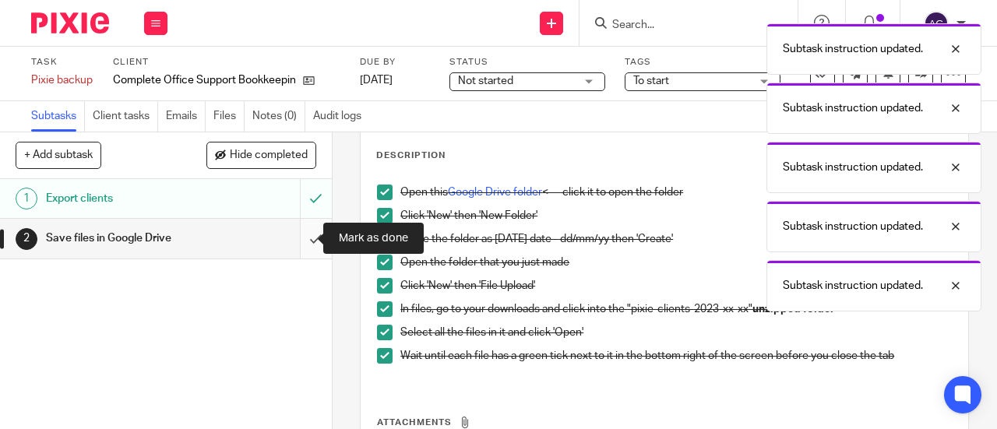
click at [301, 242] on input "submit" at bounding box center [166, 238] width 332 height 39
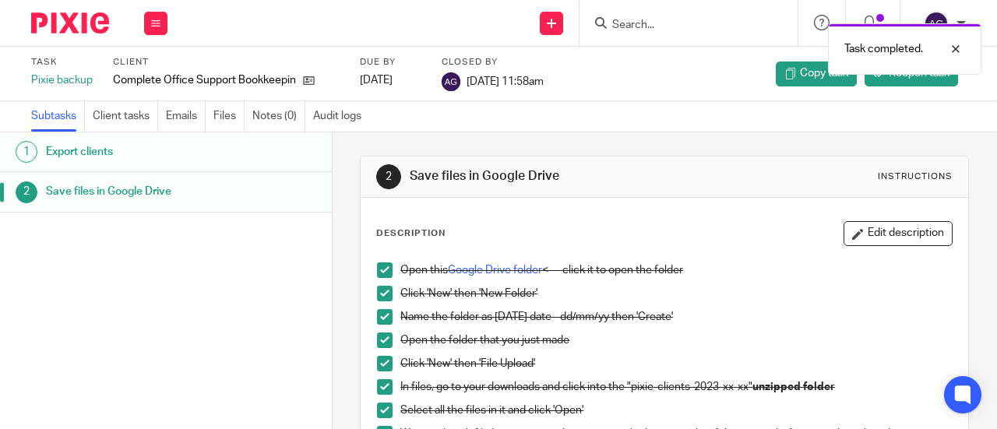
click at [76, 37] on div at bounding box center [64, 23] width 128 height 46
click at [86, 30] on img at bounding box center [70, 22] width 78 height 21
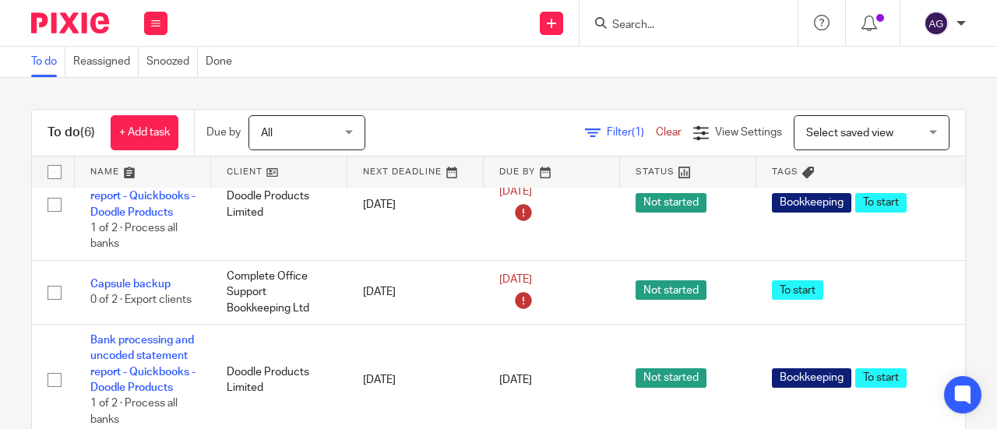
scroll to position [432, 0]
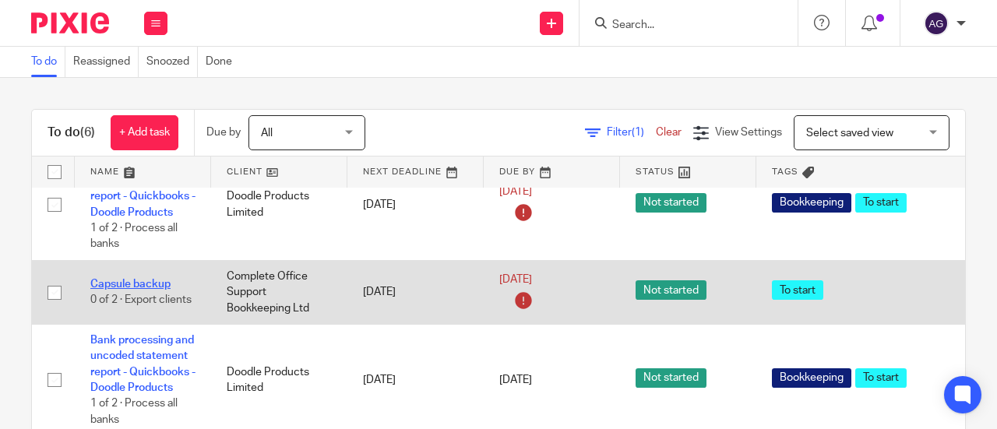
click at [162, 279] on link "Capsule backup" at bounding box center [130, 284] width 80 height 11
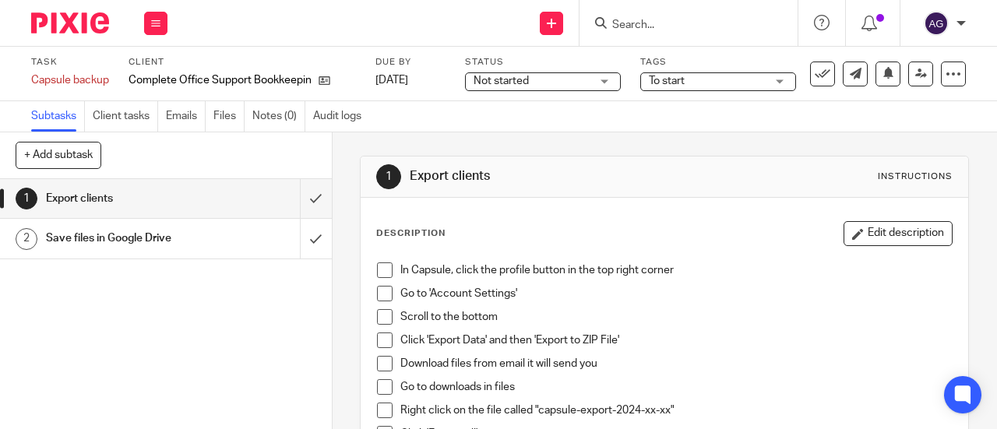
click at [385, 273] on span at bounding box center [385, 270] width 16 height 16
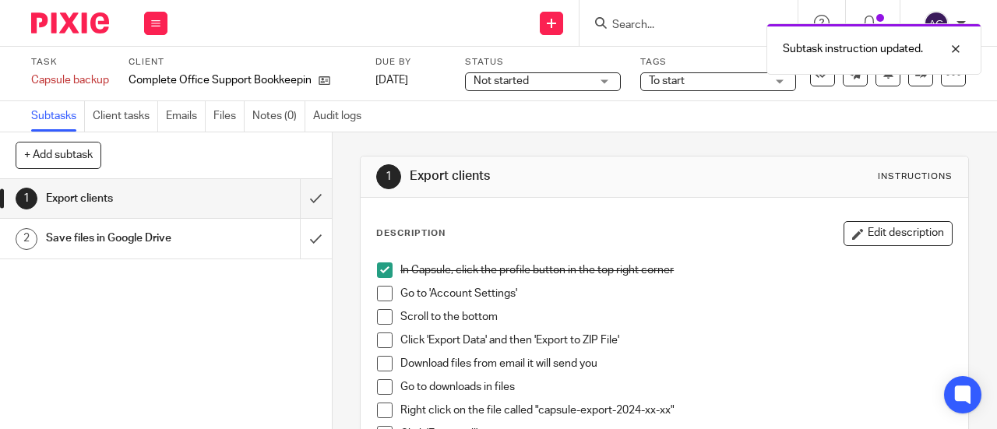
click at [382, 292] on span at bounding box center [385, 294] width 16 height 16
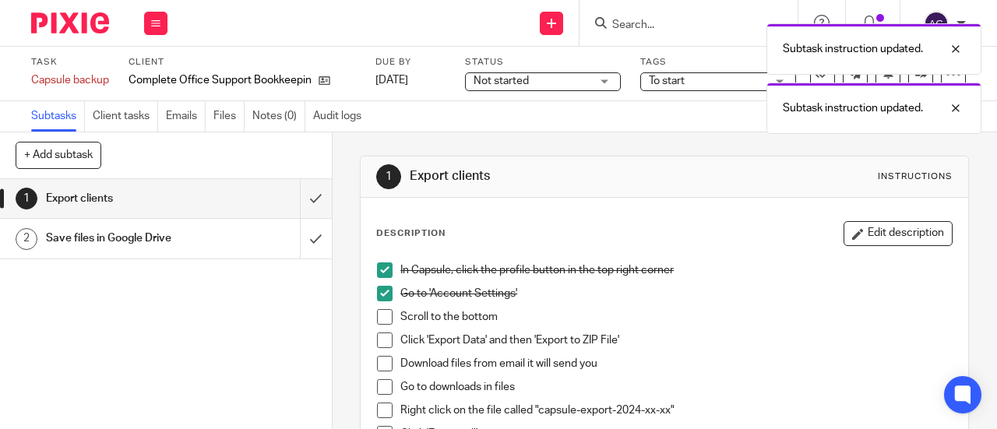
click at [382, 312] on span at bounding box center [385, 317] width 16 height 16
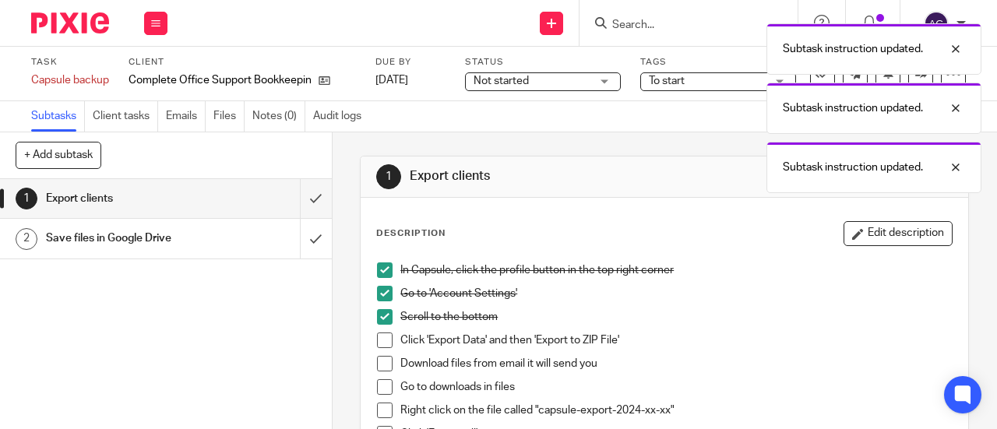
click at [383, 335] on span at bounding box center [385, 340] width 16 height 16
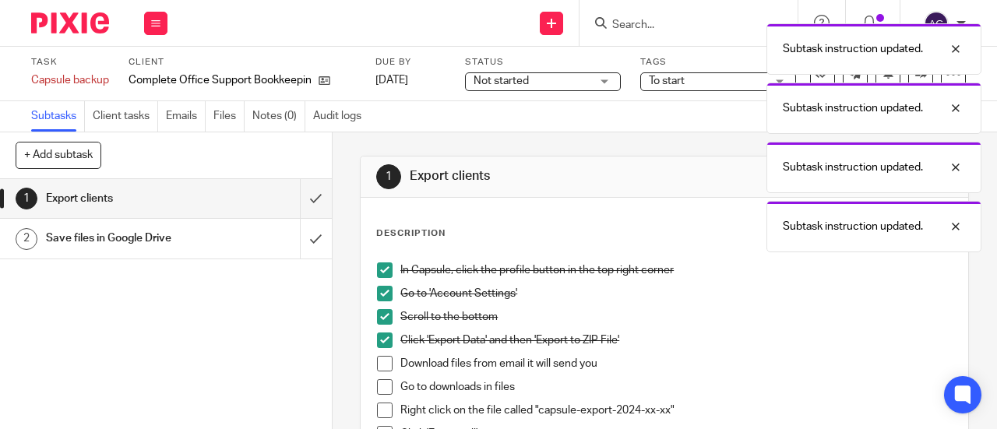
click at [382, 361] on span at bounding box center [385, 364] width 16 height 16
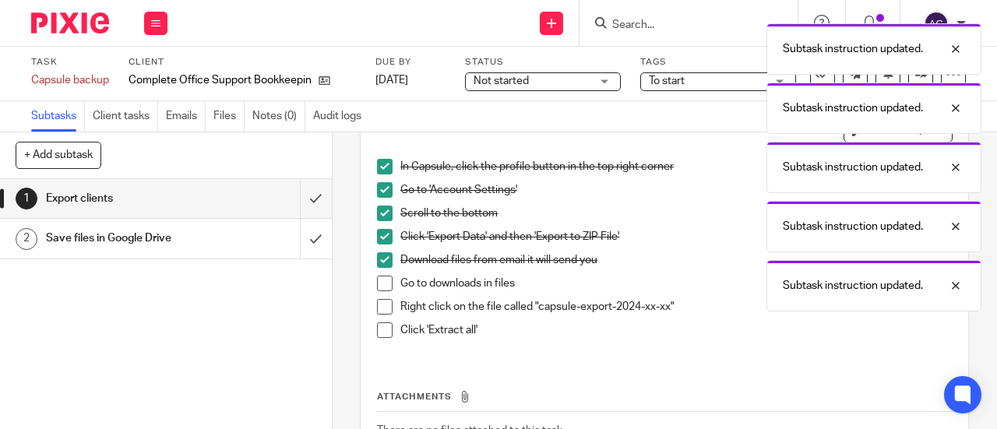
scroll to position [156, 0]
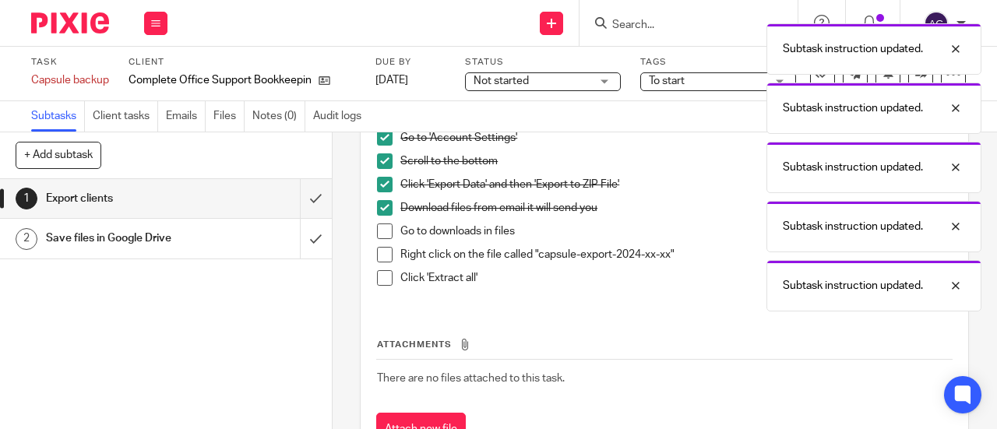
click at [382, 228] on span at bounding box center [385, 231] width 16 height 16
click at [377, 261] on span at bounding box center [385, 255] width 16 height 16
click at [378, 273] on span at bounding box center [385, 278] width 16 height 16
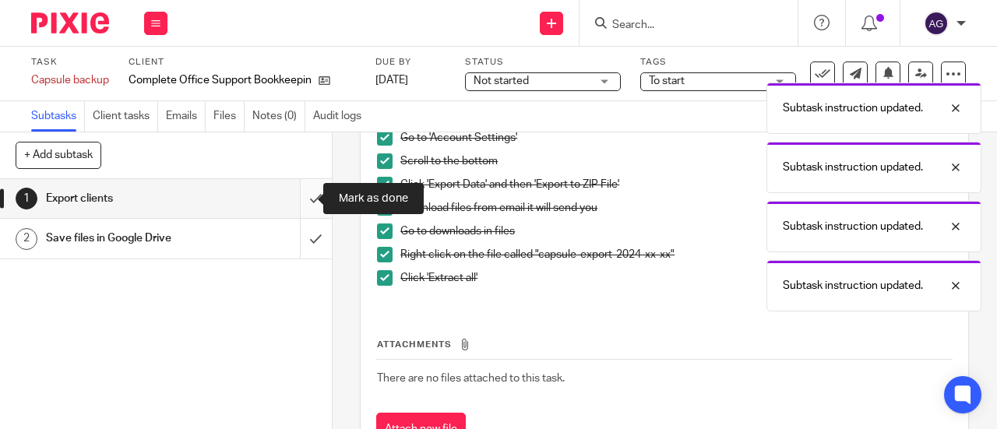
click at [294, 202] on input "submit" at bounding box center [166, 198] width 332 height 39
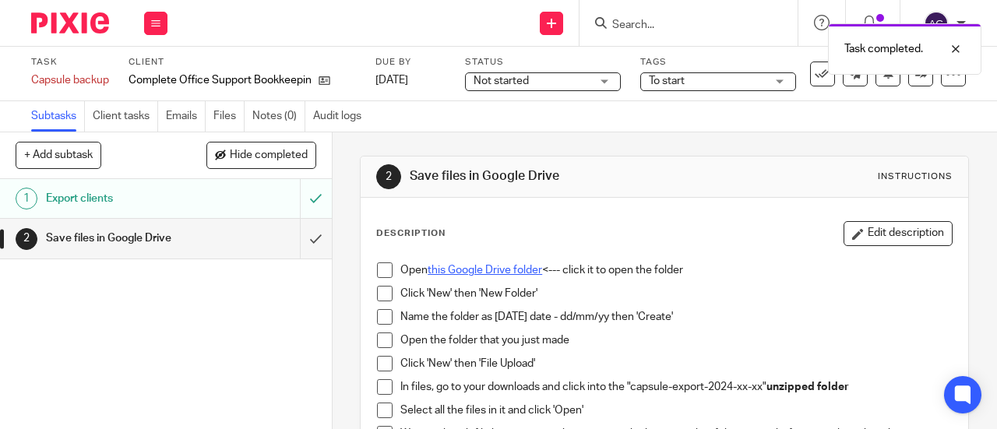
click at [466, 265] on link "this Google Drive folder" at bounding box center [484, 270] width 114 height 11
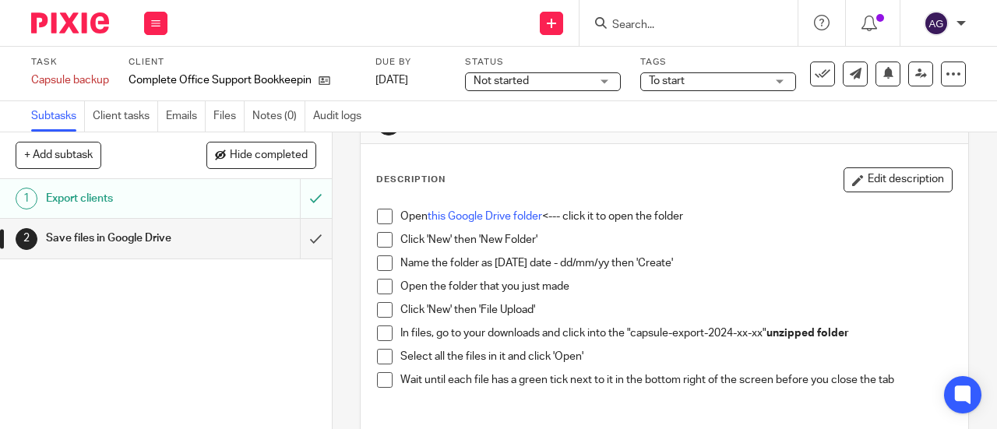
scroll to position [78, 0]
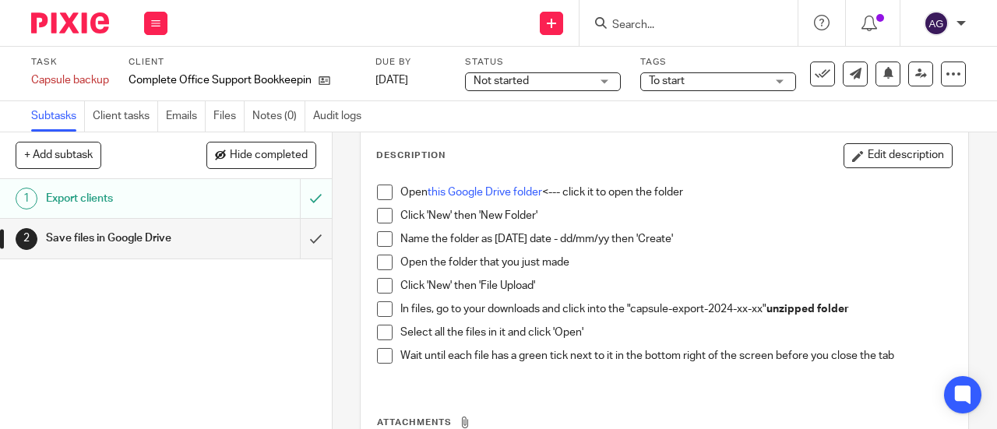
click at [385, 191] on span at bounding box center [385, 193] width 16 height 16
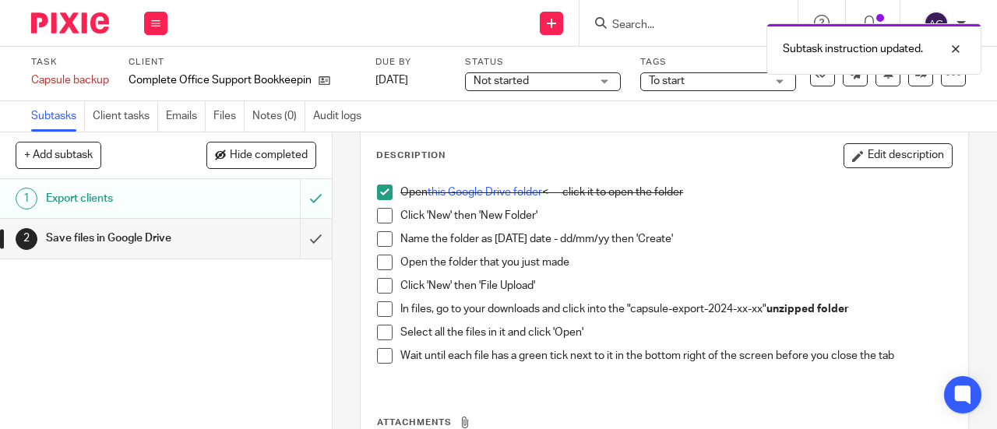
click at [382, 210] on span at bounding box center [385, 216] width 16 height 16
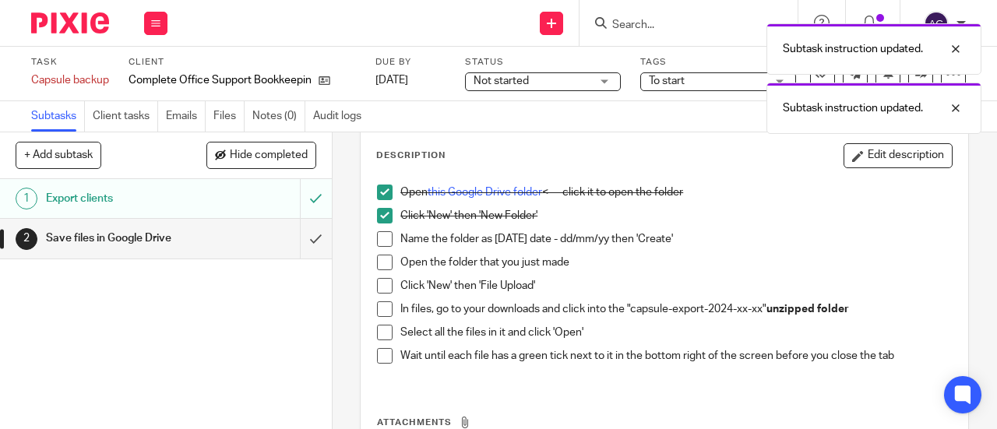
click at [377, 239] on span at bounding box center [385, 239] width 16 height 16
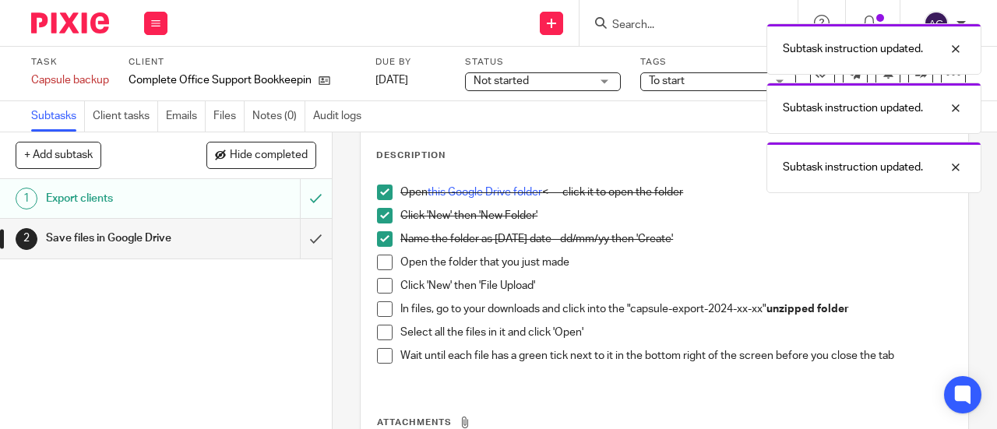
click at [377, 264] on span at bounding box center [385, 263] width 16 height 16
click at [377, 289] on span at bounding box center [385, 286] width 16 height 16
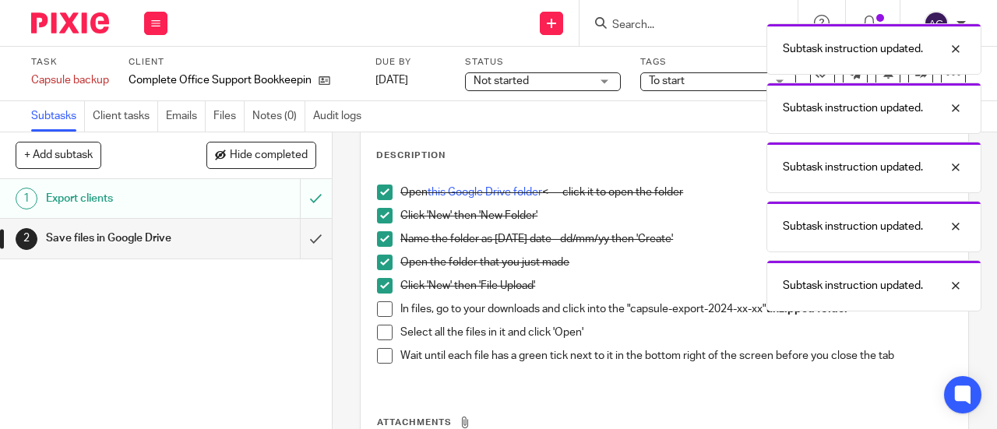
click at [377, 304] on span at bounding box center [385, 309] width 16 height 16
click at [382, 336] on span at bounding box center [385, 333] width 16 height 16
click at [378, 357] on span at bounding box center [385, 356] width 16 height 16
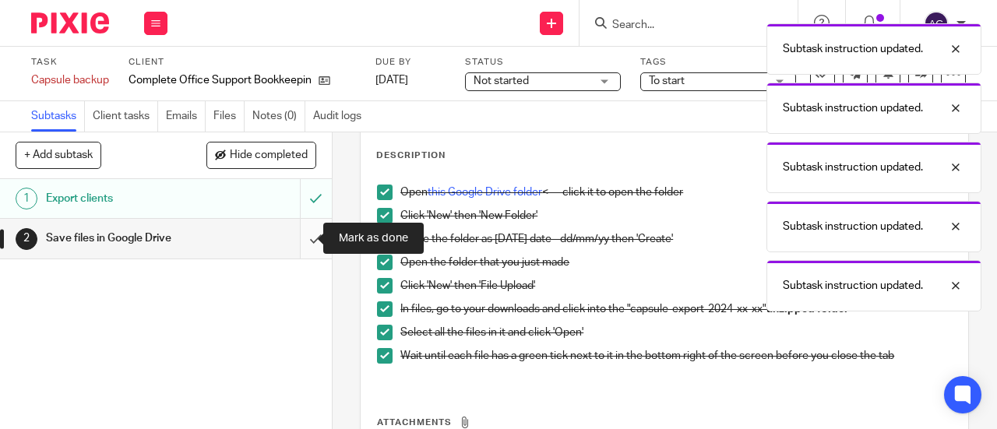
click at [301, 245] on input "submit" at bounding box center [166, 238] width 332 height 39
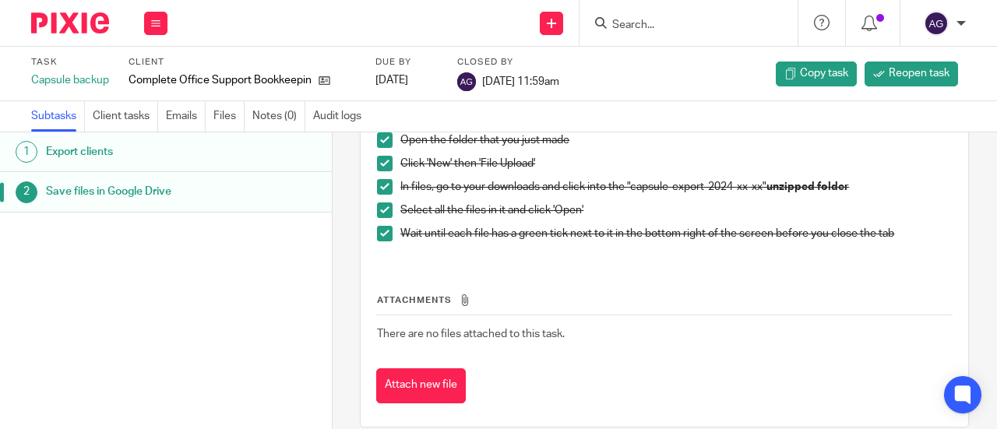
scroll to position [220, 0]
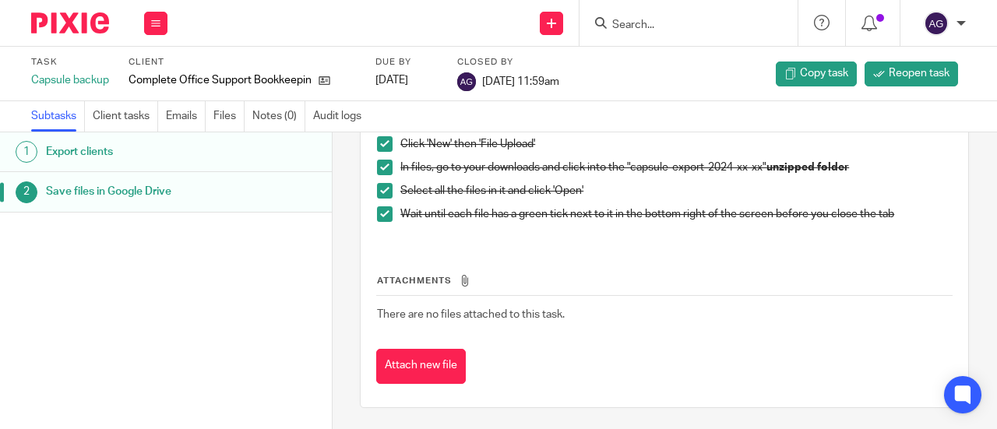
click at [74, 29] on img at bounding box center [70, 22] width 78 height 21
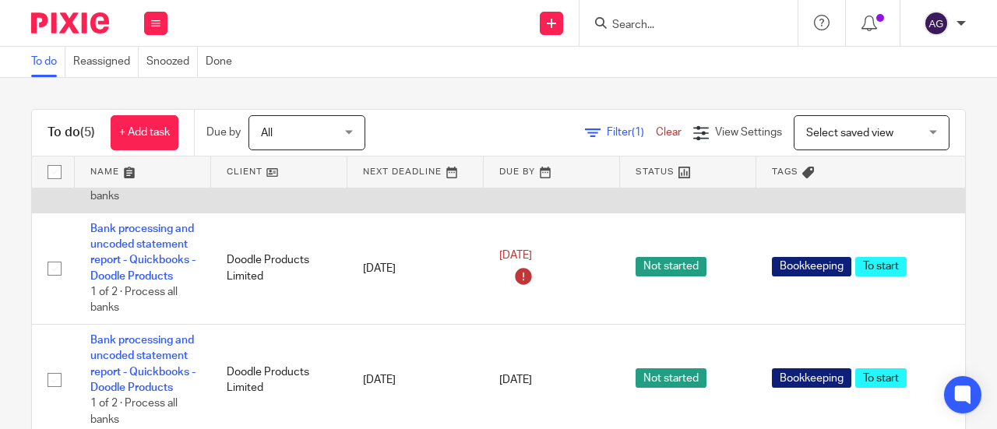
scroll to position [369, 0]
